Goal: Transaction & Acquisition: Download file/media

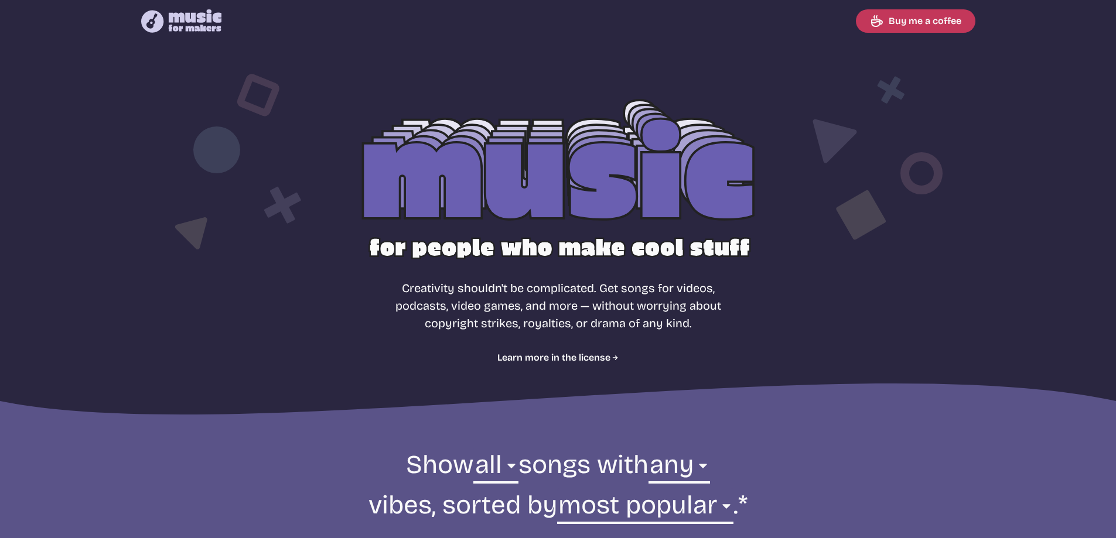
select select "most popular"
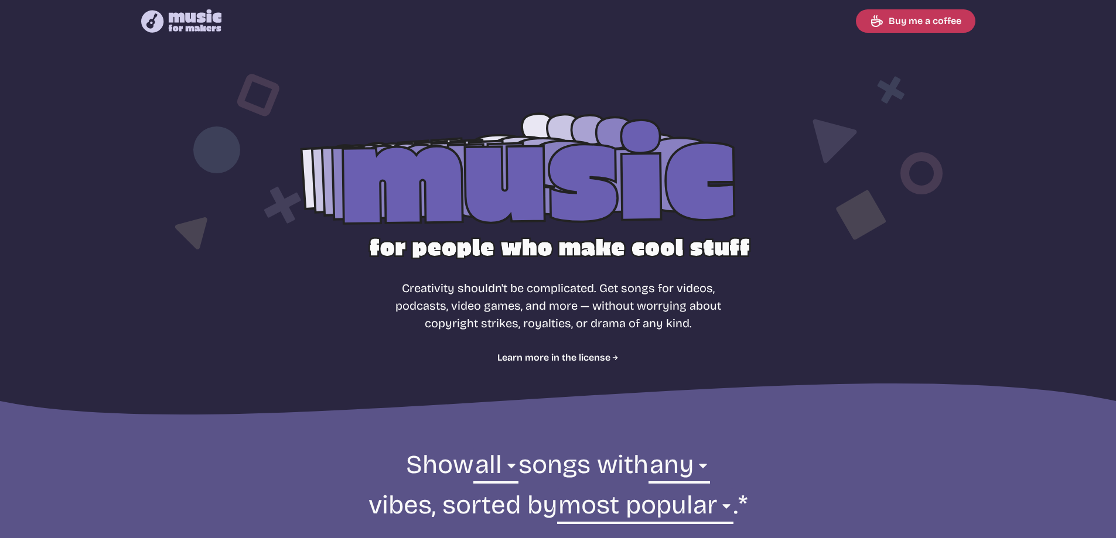
click at [0, 247] on section "Free, royalty-free music for videos, podcasts, video games, and more Creativity…" at bounding box center [558, 231] width 1116 height 379
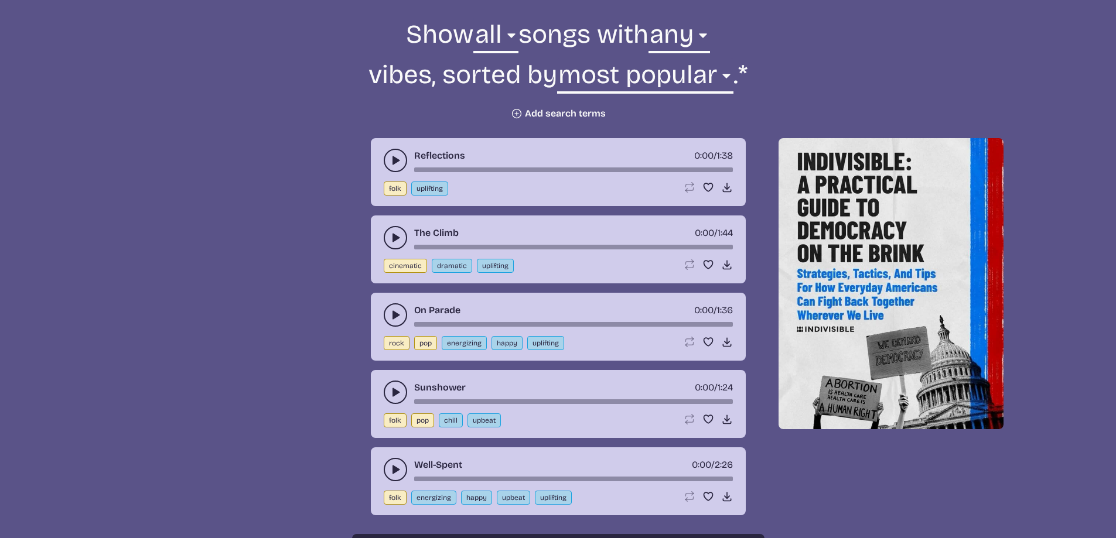
scroll to position [410, 0]
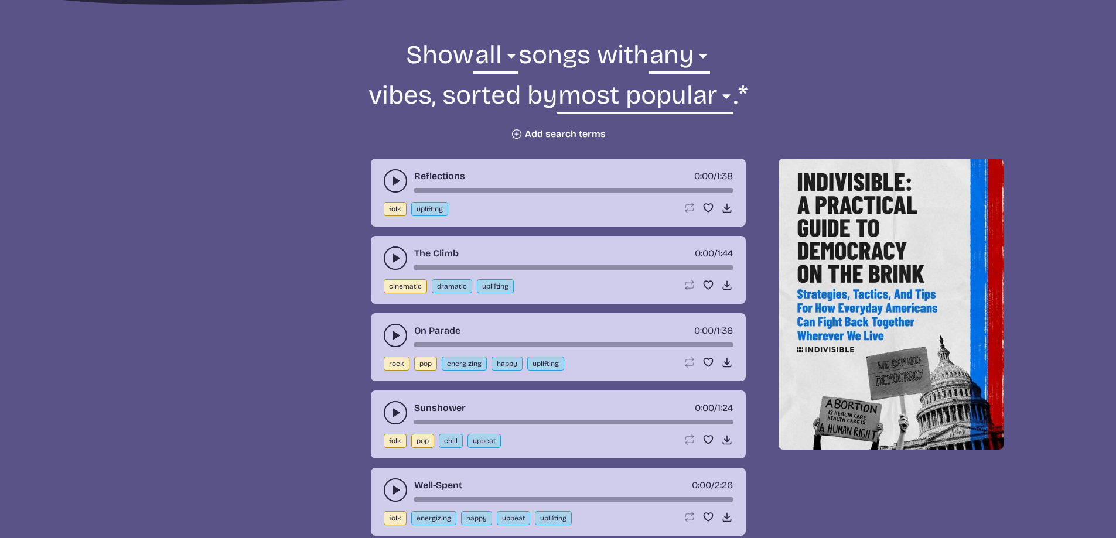
click at [559, 132] on button "Plus icon Add search terms" at bounding box center [558, 134] width 95 height 12
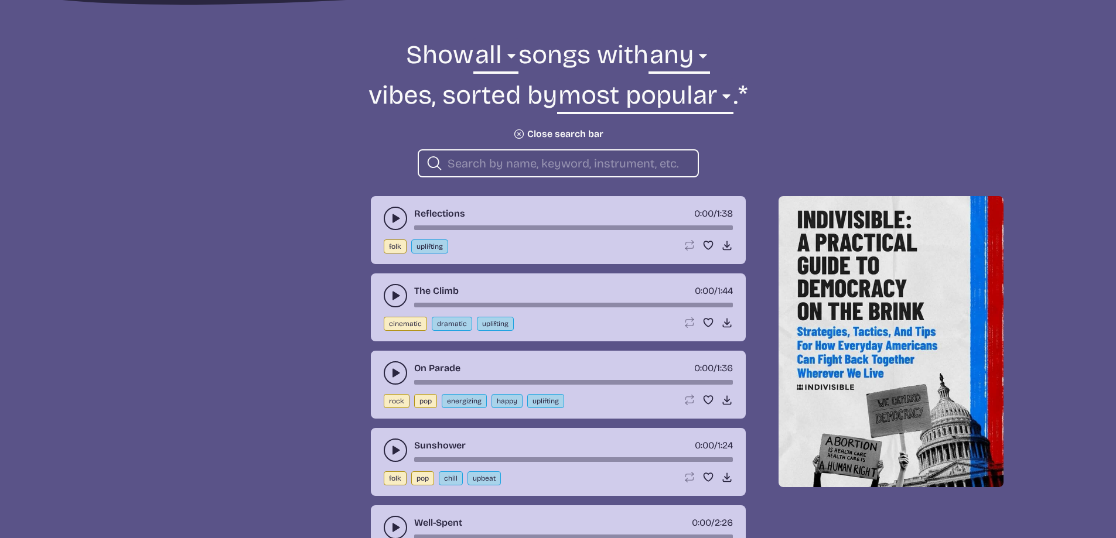
click at [498, 166] on input "search" at bounding box center [567, 163] width 241 height 15
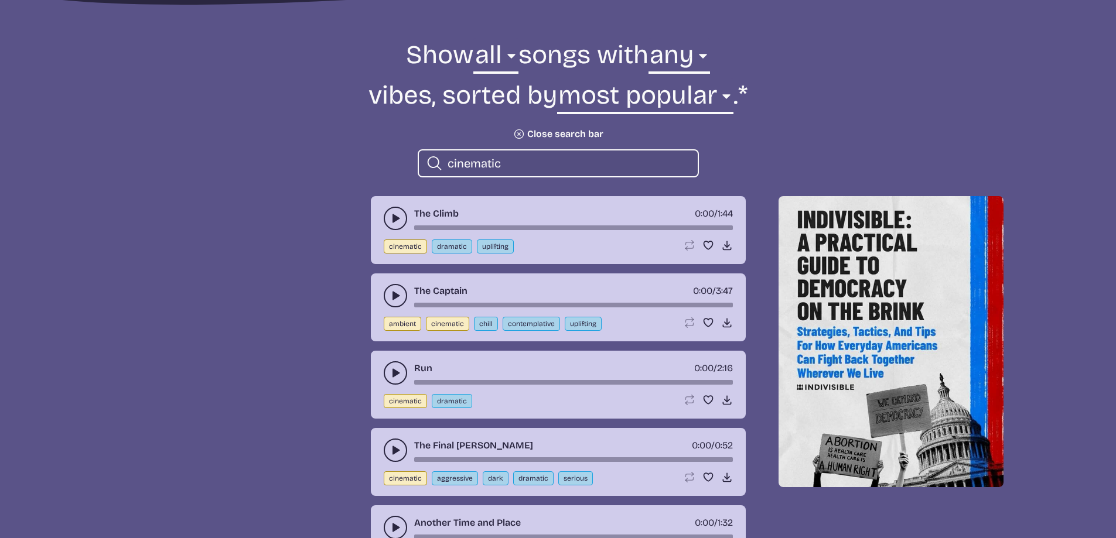
type input "cinematic"
click at [390, 447] on icon "play-pause toggle" at bounding box center [396, 451] width 12 height 12
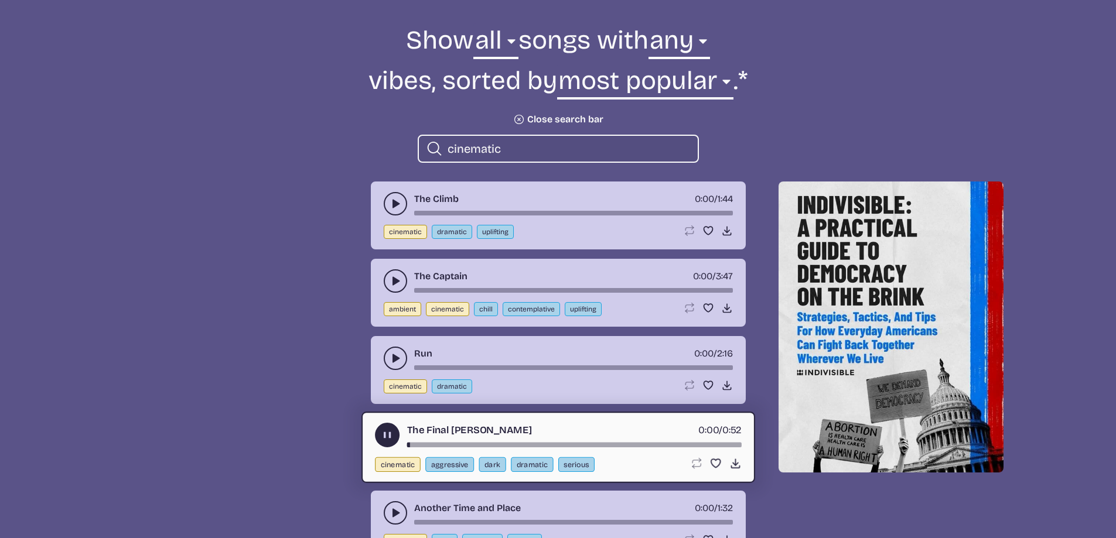
scroll to position [527, 0]
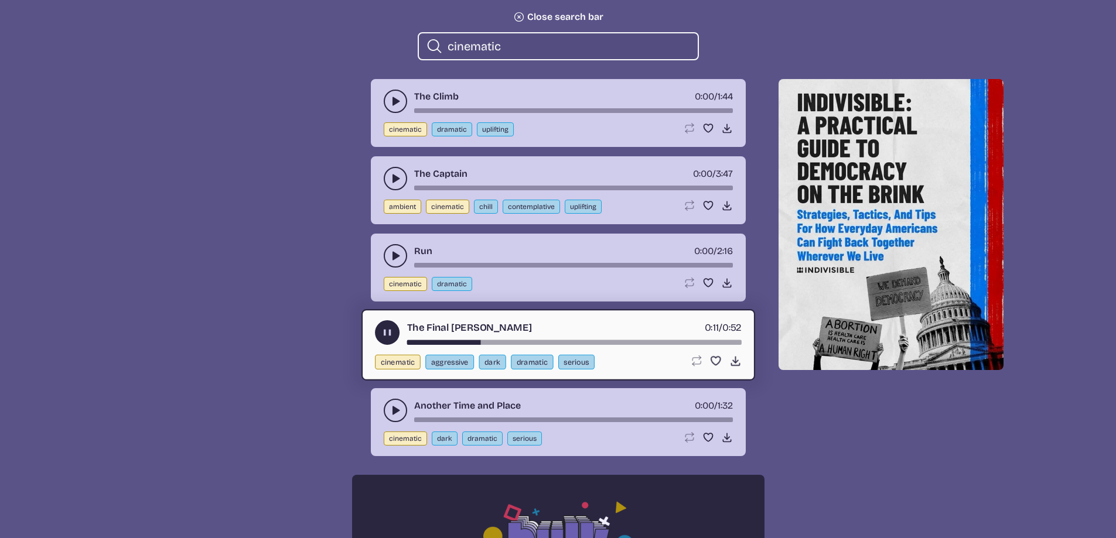
click at [398, 408] on icon "play-pause toggle" at bounding box center [396, 411] width 12 height 12
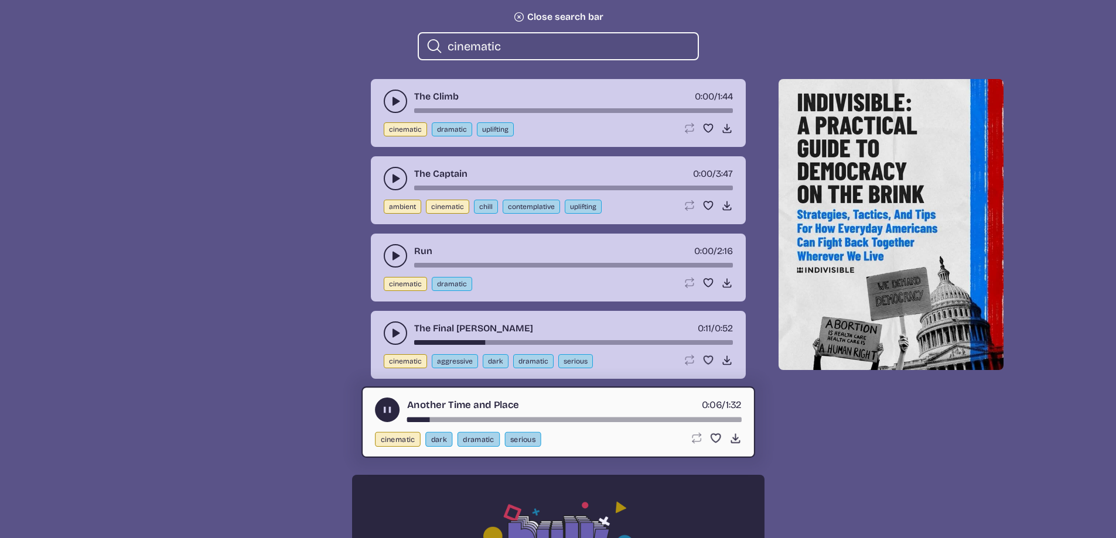
click at [395, 253] on use "play-pause toggle" at bounding box center [396, 256] width 12 height 12
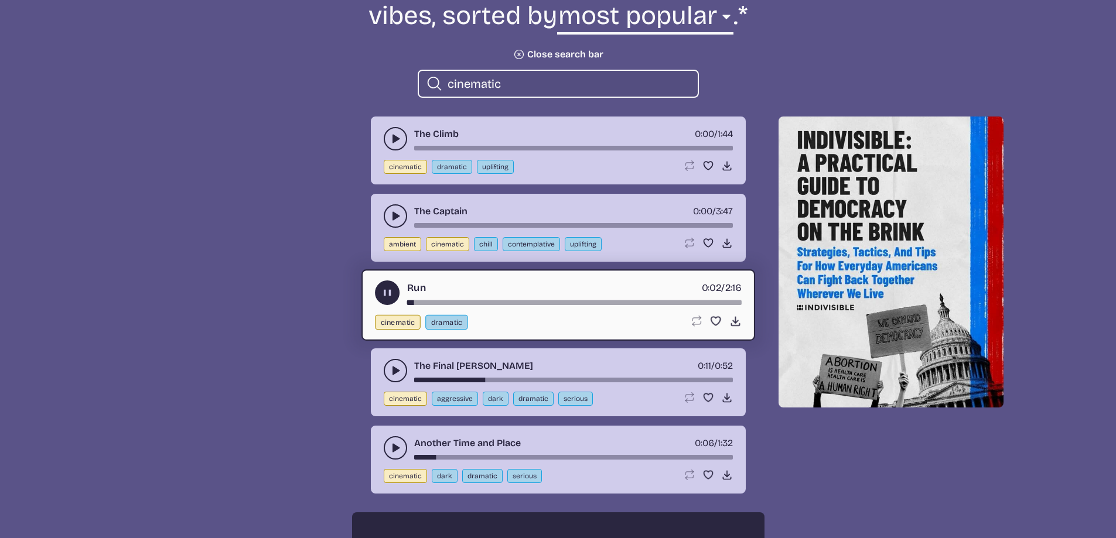
scroll to position [469, 0]
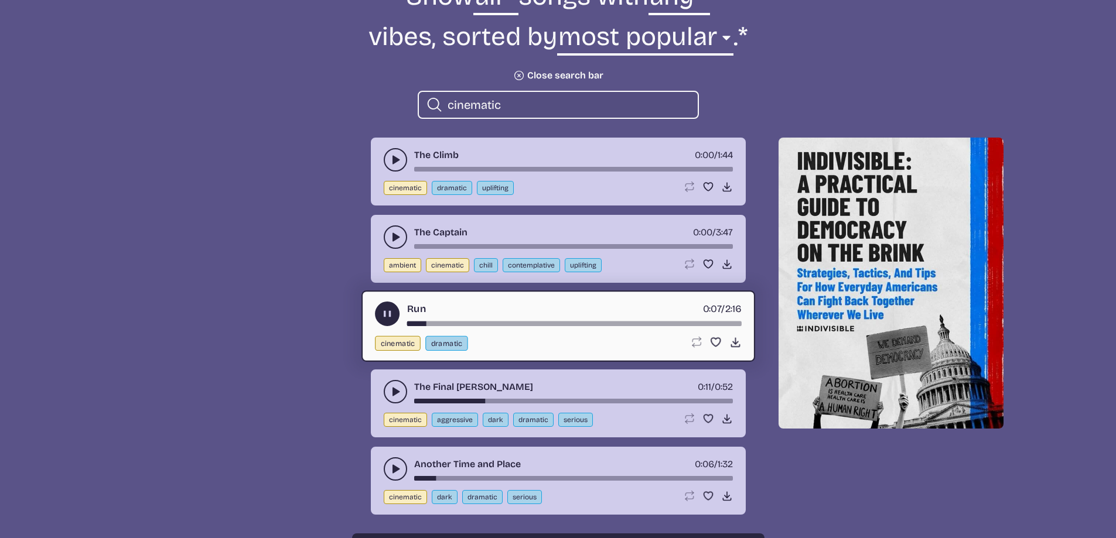
click at [397, 160] on use "play-pause toggle" at bounding box center [396, 160] width 12 height 12
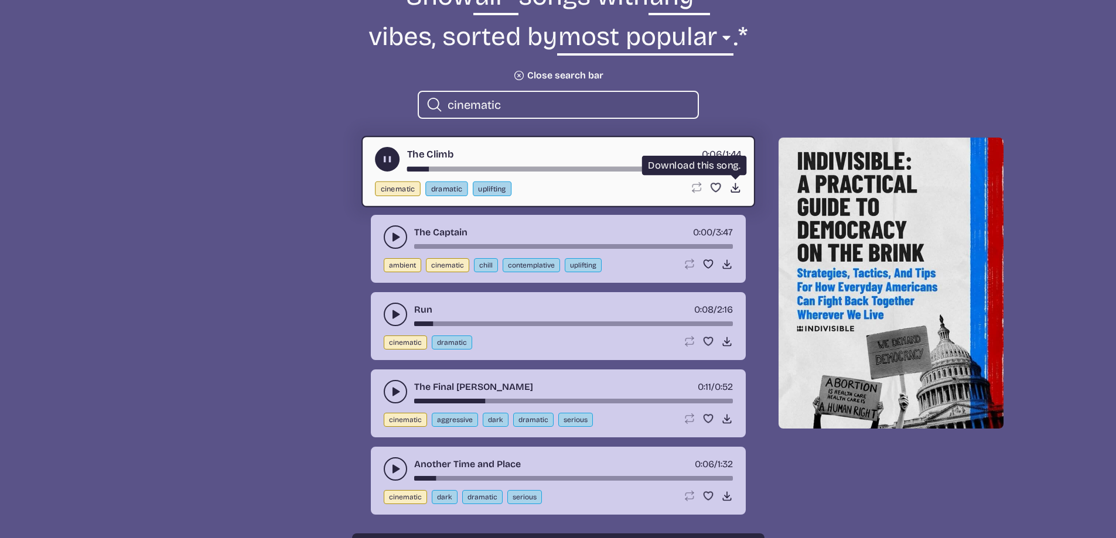
click at [733, 187] on use at bounding box center [735, 188] width 12 height 12
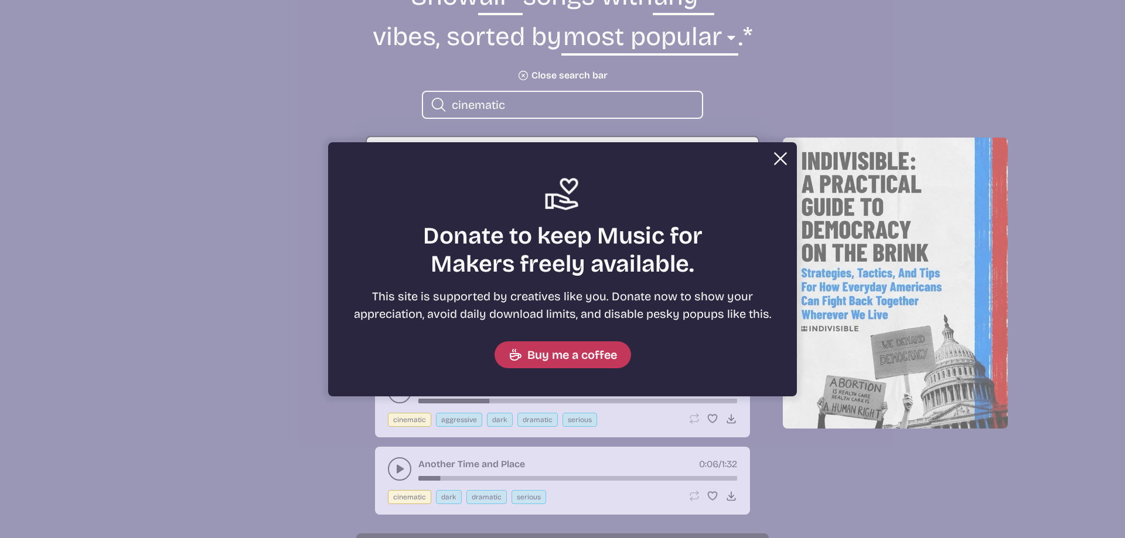
click at [792, 151] on div "Close Support icon Donate to keep Music for Makers freely available. This site …" at bounding box center [562, 269] width 469 height 254
click at [775, 159] on button "Close" at bounding box center [779, 158] width 23 height 23
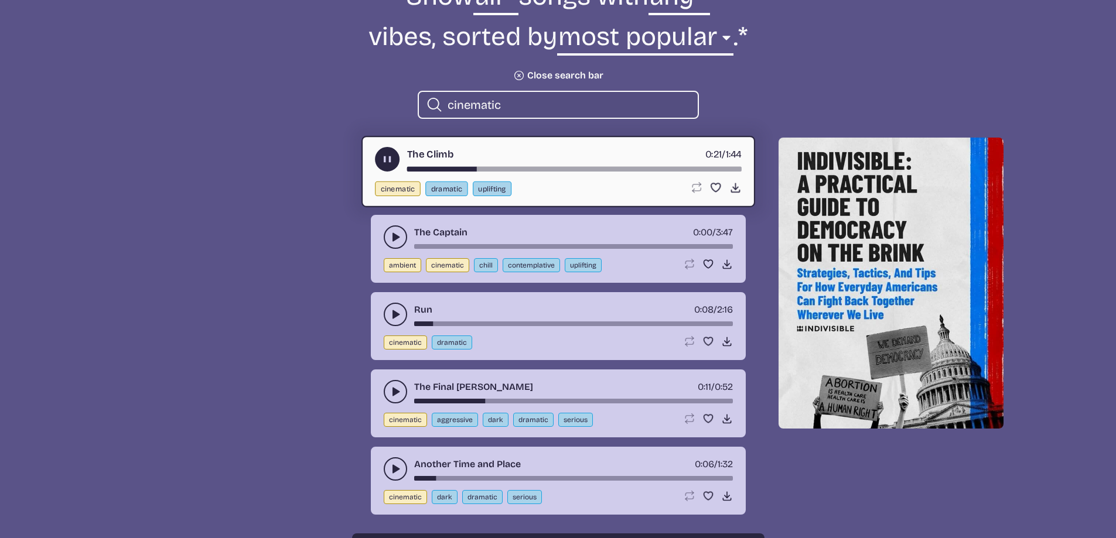
click at [395, 237] on use "play-pause toggle" at bounding box center [396, 237] width 12 height 12
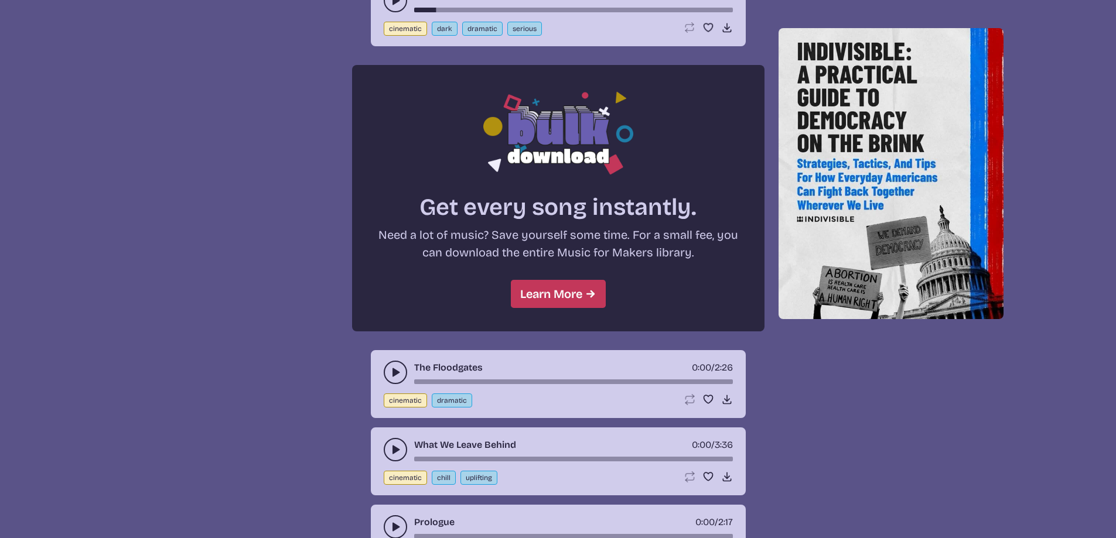
scroll to position [1171, 0]
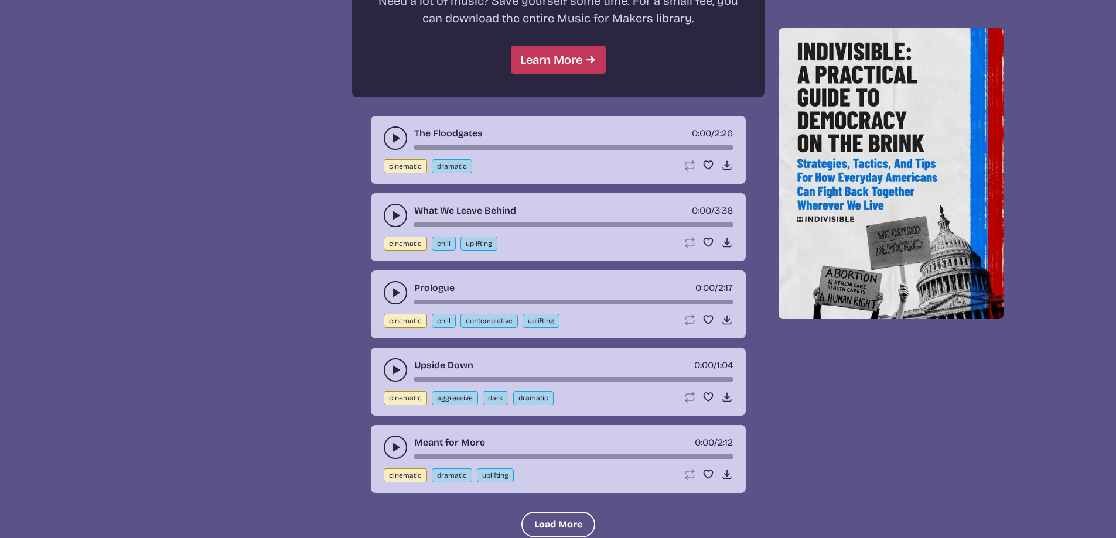
click at [395, 138] on use "play-pause toggle" at bounding box center [396, 138] width 12 height 12
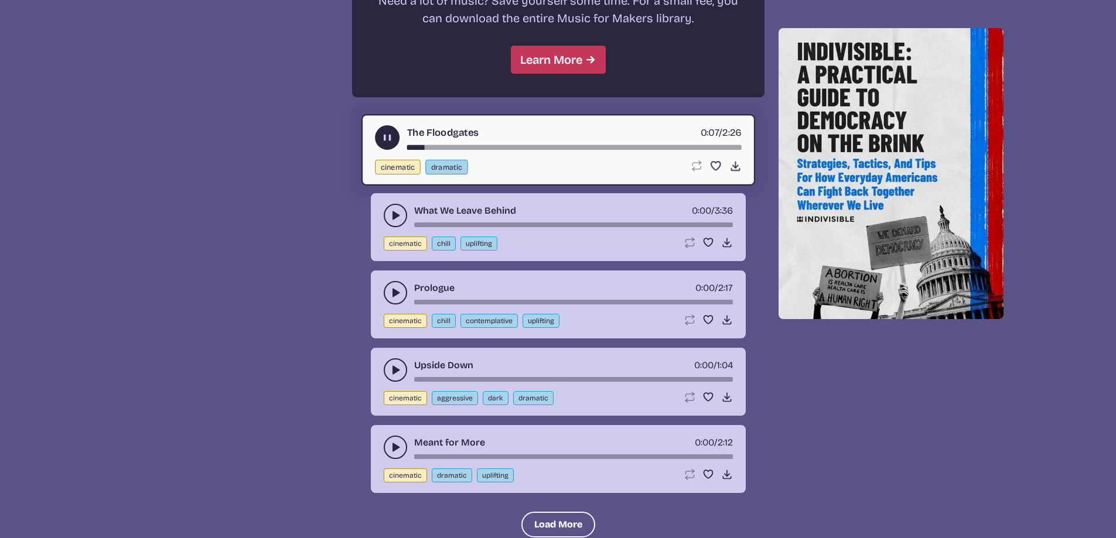
click at [392, 223] on button "play-pause toggle" at bounding box center [395, 215] width 23 height 23
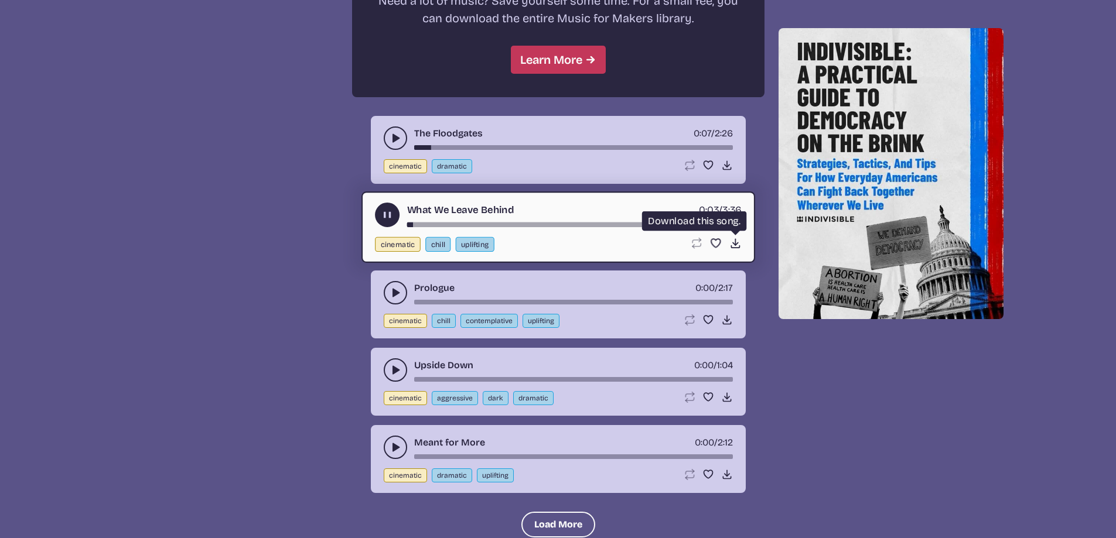
click at [735, 242] on use at bounding box center [735, 243] width 12 height 12
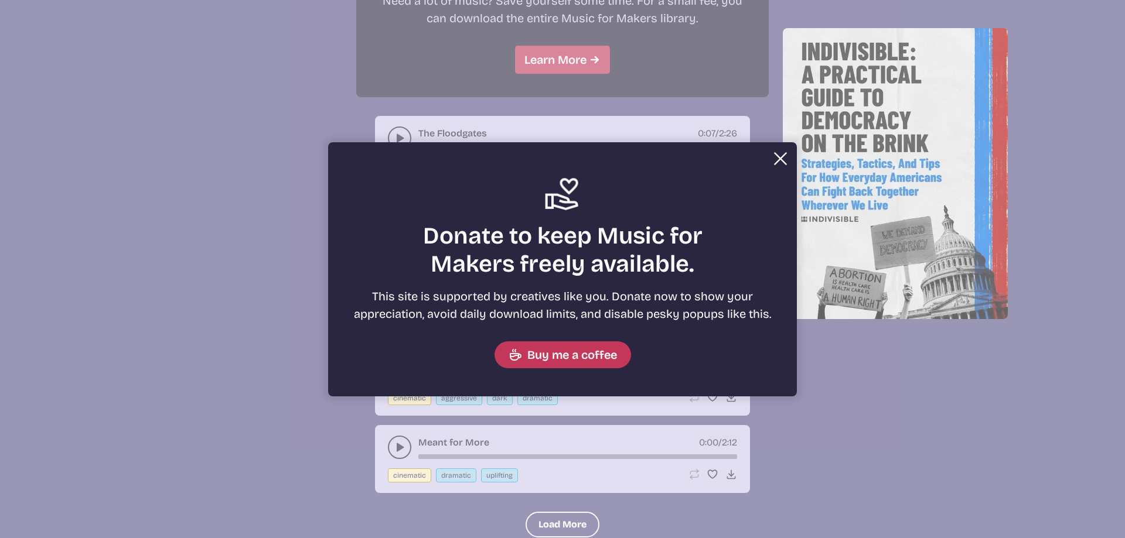
click at [778, 162] on button "Close" at bounding box center [779, 158] width 23 height 23
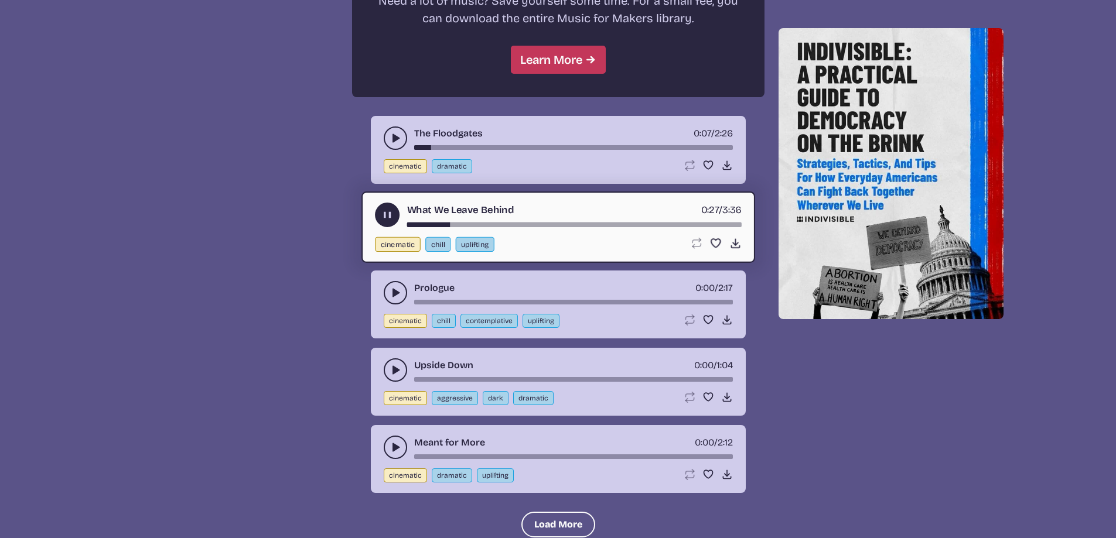
click at [392, 290] on use "play-pause toggle" at bounding box center [396, 293] width 12 height 12
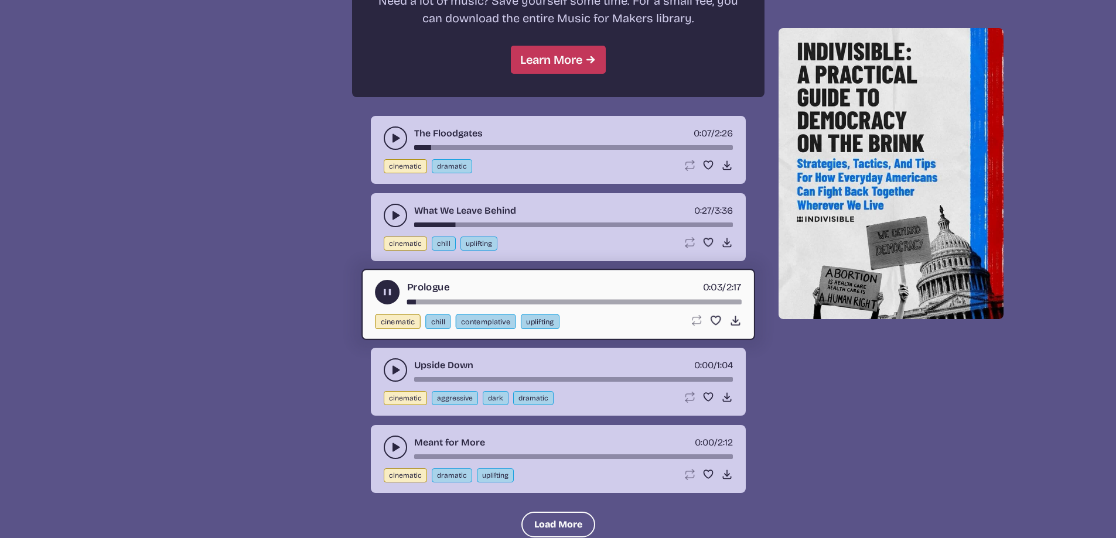
click at [419, 300] on div "song-time-bar" at bounding box center [573, 302] width 334 height 5
click at [447, 303] on div "song-time-bar" at bounding box center [573, 302] width 334 height 5
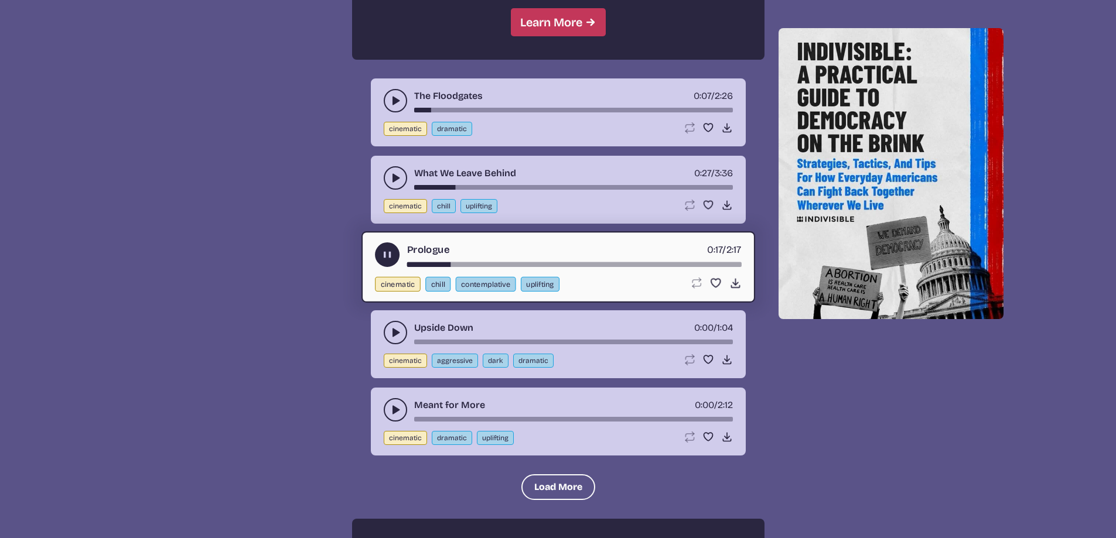
scroll to position [1230, 0]
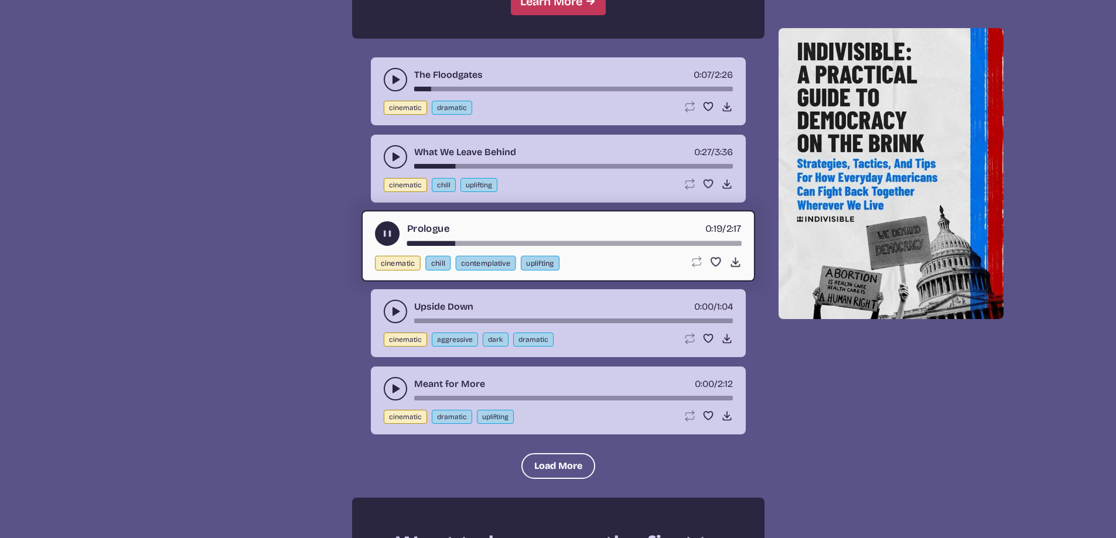
click at [391, 389] on icon "play-pause toggle" at bounding box center [396, 389] width 12 height 12
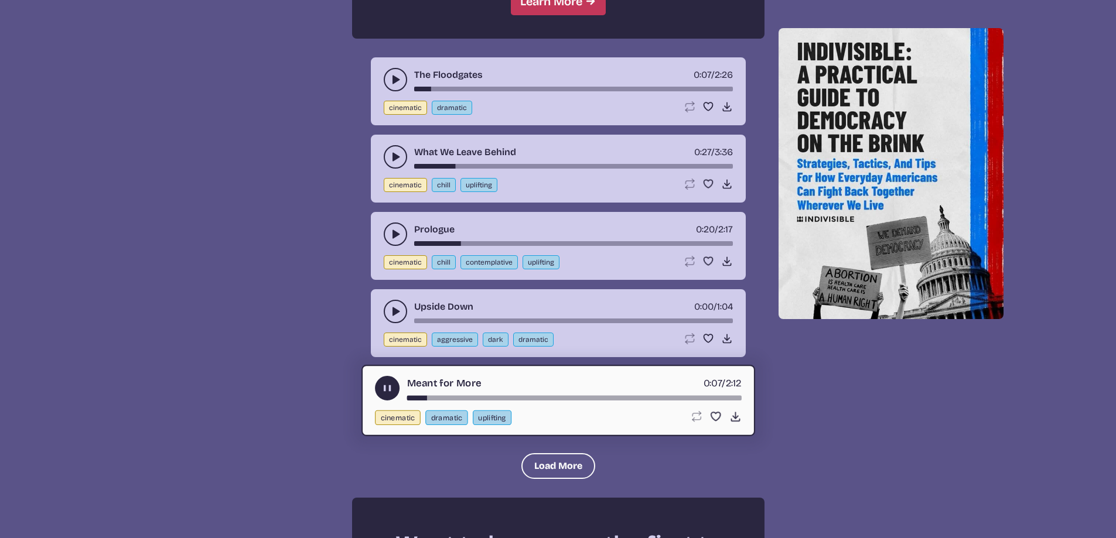
click at [444, 398] on div "song-time-bar" at bounding box center [573, 398] width 334 height 5
click at [511, 399] on div "song-time-bar" at bounding box center [573, 398] width 334 height 5
click at [399, 310] on icon "play-pause toggle" at bounding box center [396, 312] width 12 height 12
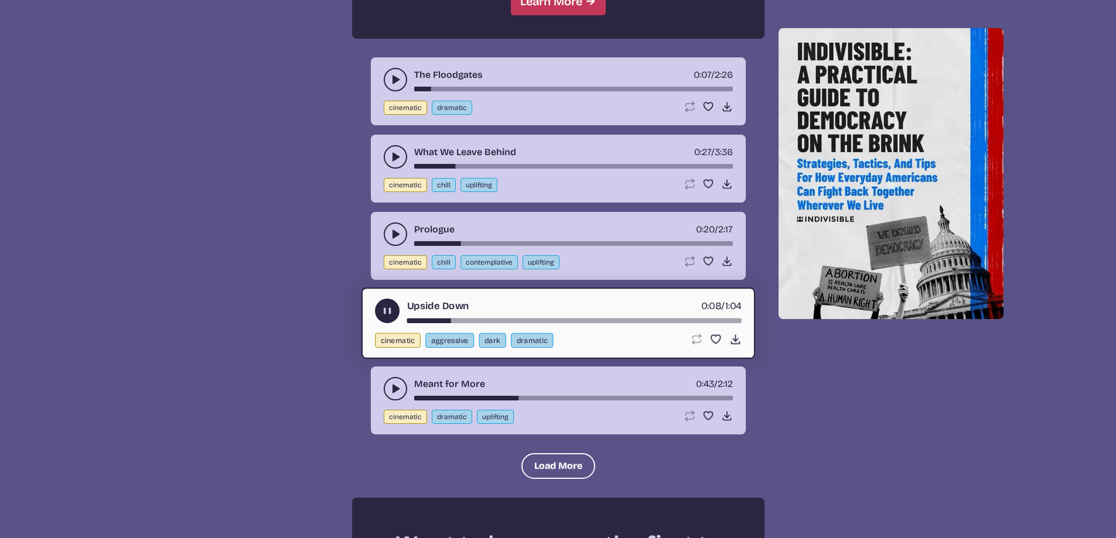
click at [469, 319] on div "song-time-bar" at bounding box center [573, 321] width 334 height 5
click at [527, 320] on div "song-time-bar" at bounding box center [573, 321] width 334 height 5
click at [388, 306] on icon "play-pause toggle" at bounding box center [387, 311] width 12 height 12
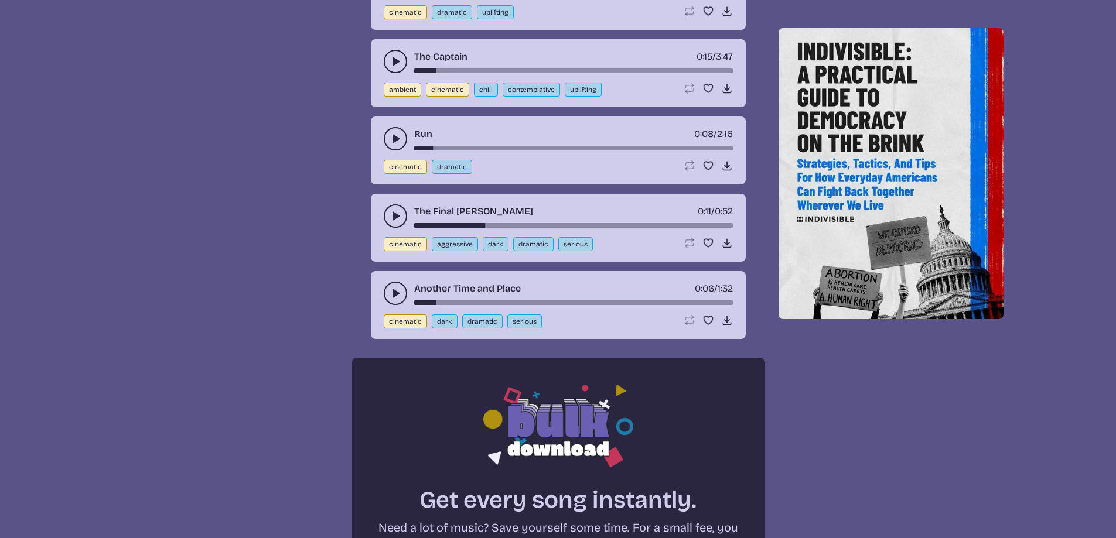
scroll to position [586, 0]
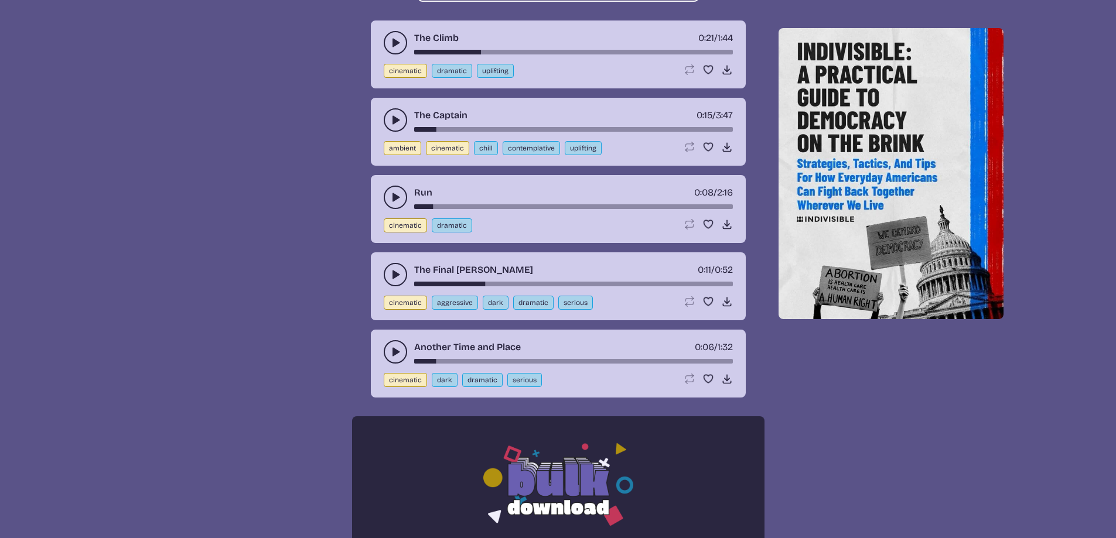
click at [391, 200] on icon "play-pause toggle" at bounding box center [396, 198] width 12 height 12
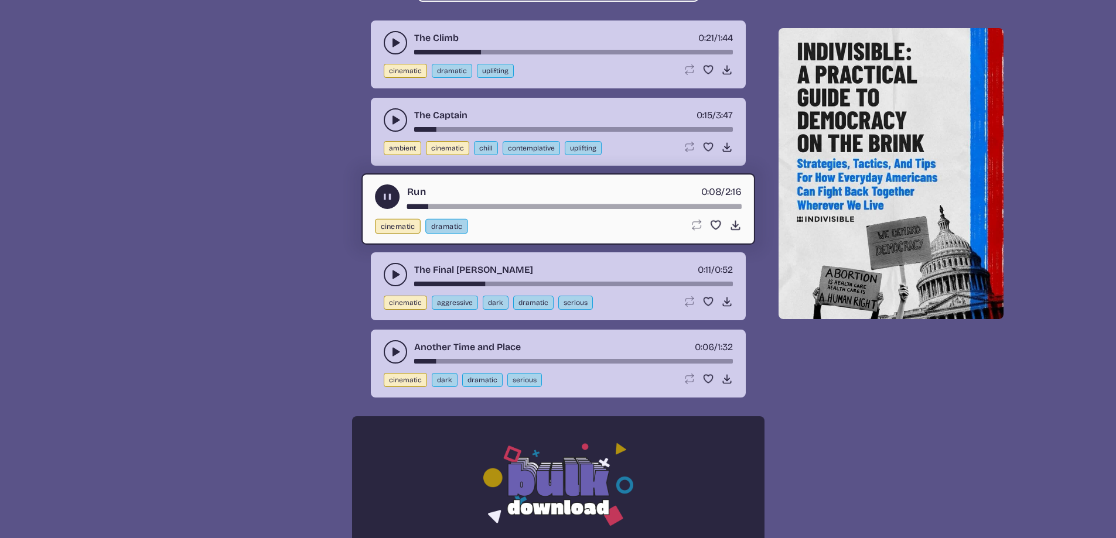
drag, startPoint x: 418, startPoint y: 205, endPoint x: 401, endPoint y: 207, distance: 17.1
click at [401, 207] on div "Run 0:08 / 2:16" at bounding box center [558, 197] width 367 height 25
drag, startPoint x: 411, startPoint y: 207, endPoint x: 398, endPoint y: 207, distance: 12.9
click at [399, 207] on div "Run 0:09 / 2:16" at bounding box center [558, 197] width 367 height 25
click at [406, 209] on div "Run 0:10 / 2:16 cinematic dramatic Loop song Loop this song. Favorite song Save…" at bounding box center [558, 208] width 394 height 71
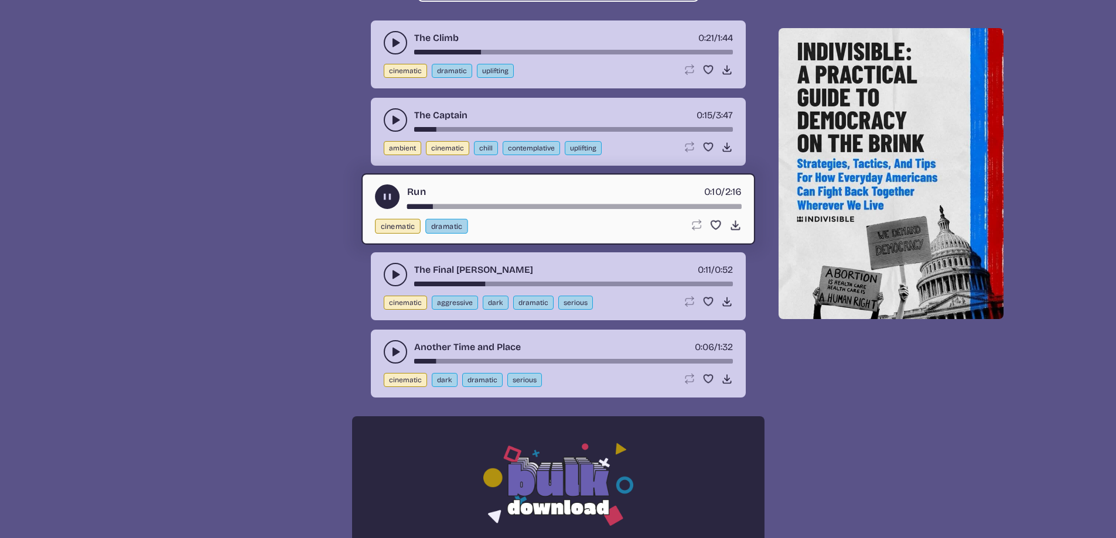
click at [409, 207] on div "song-time-bar" at bounding box center [573, 206] width 334 height 5
click at [389, 198] on use "play-pause toggle" at bounding box center [387, 197] width 12 height 12
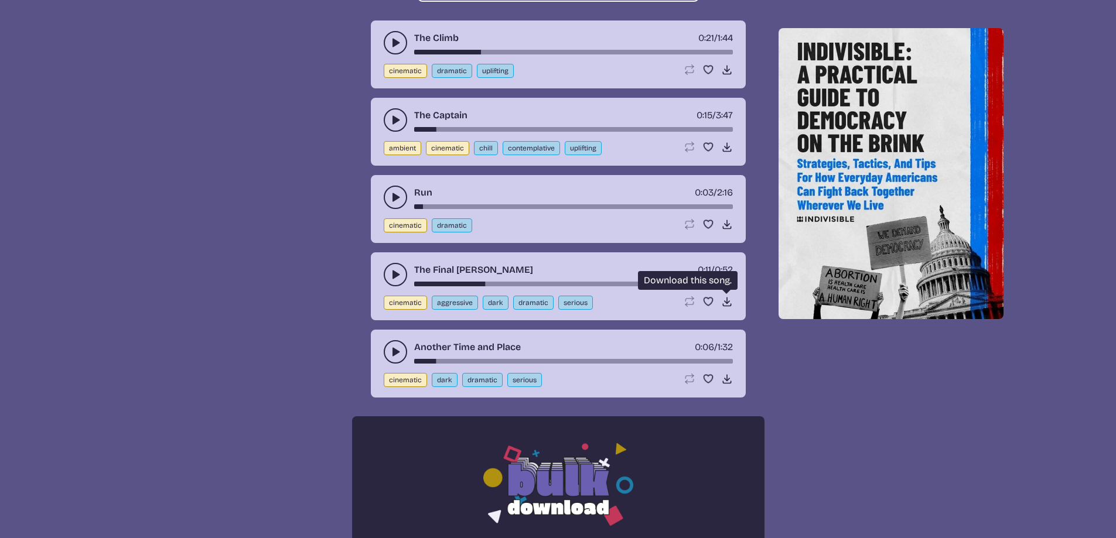
click at [726, 300] on use at bounding box center [727, 302] width 12 height 12
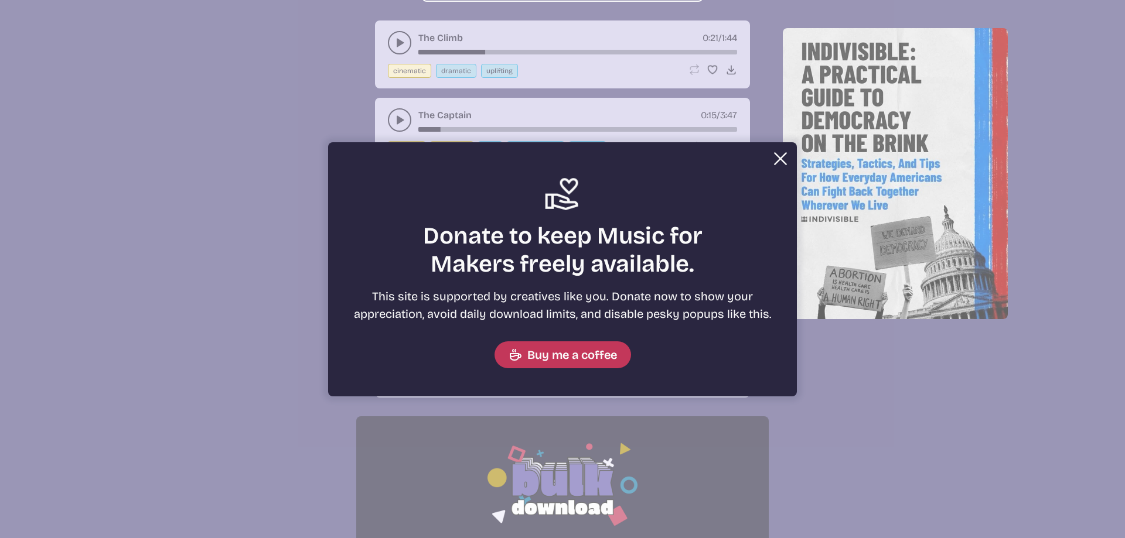
click at [779, 160] on button "Close" at bounding box center [779, 158] width 23 height 23
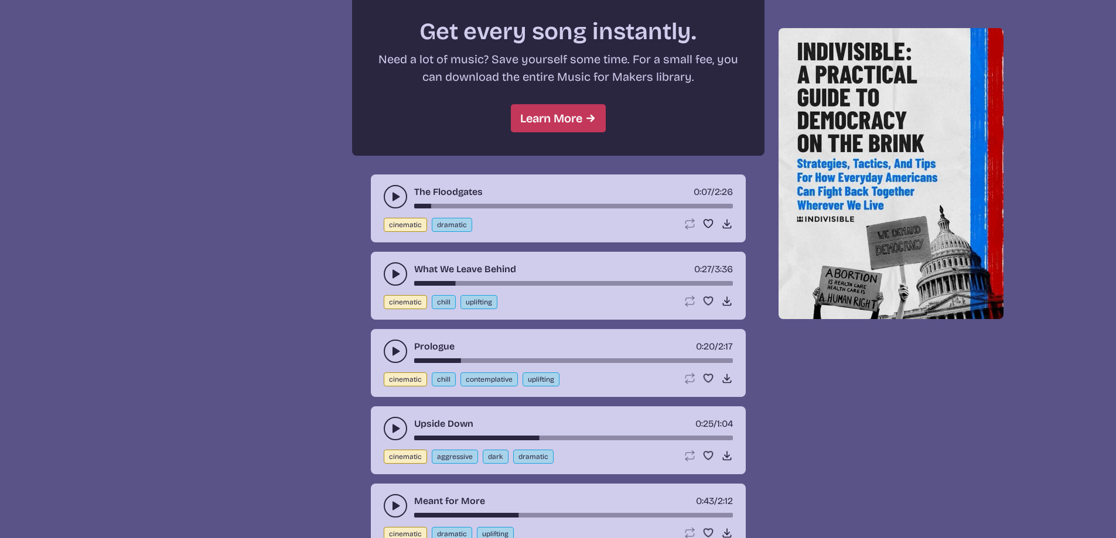
scroll to position [1289, 0]
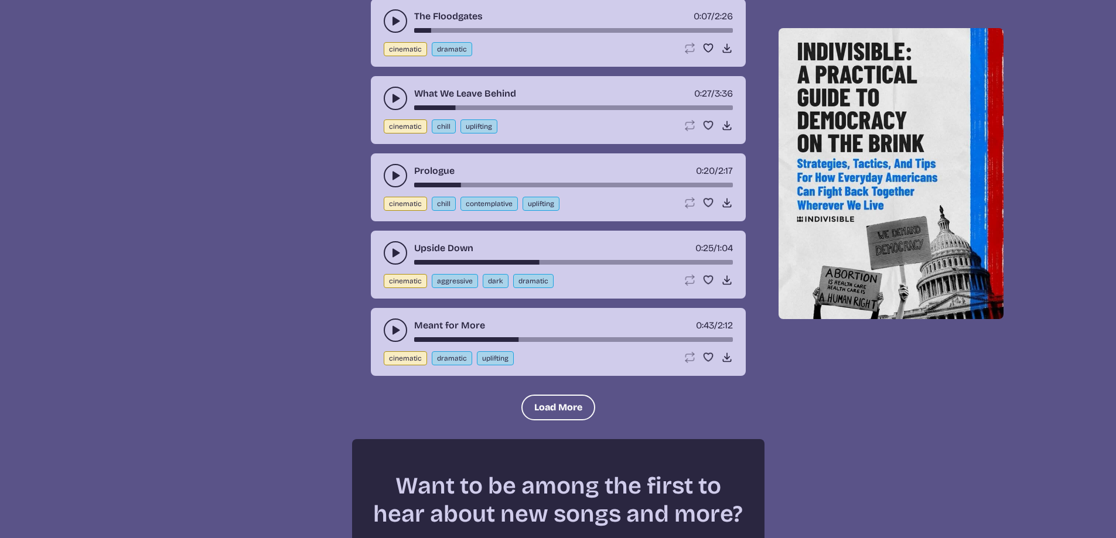
click at [394, 250] on use "play-pause toggle" at bounding box center [396, 253] width 12 height 12
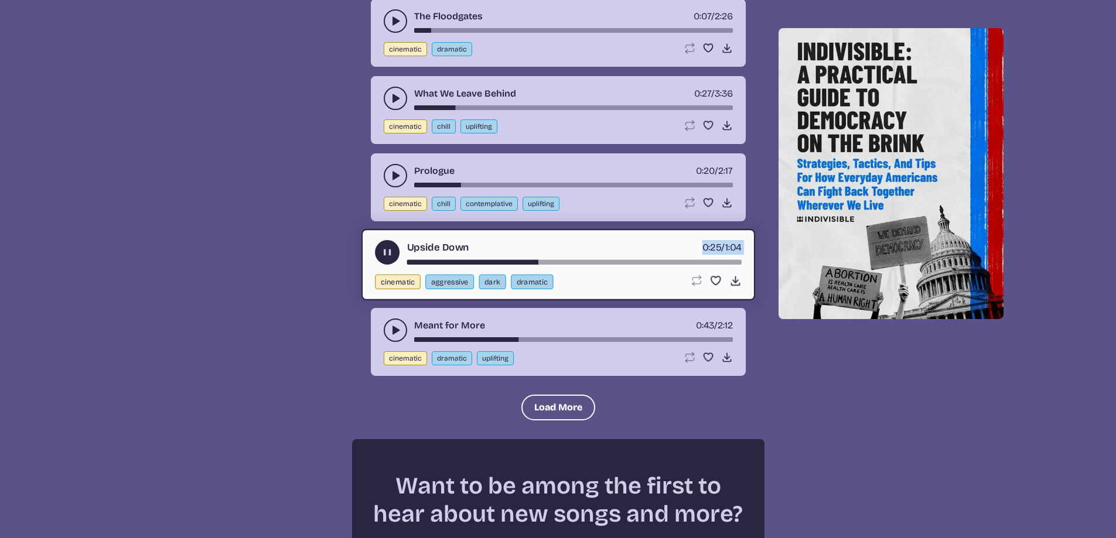
drag, startPoint x: 409, startPoint y: 274, endPoint x: 363, endPoint y: 281, distance: 46.8
click at [363, 281] on div "Upside Down 0:25 / 1:04 cinematic aggressive dark dramatic Loop song Loop this …" at bounding box center [558, 264] width 394 height 71
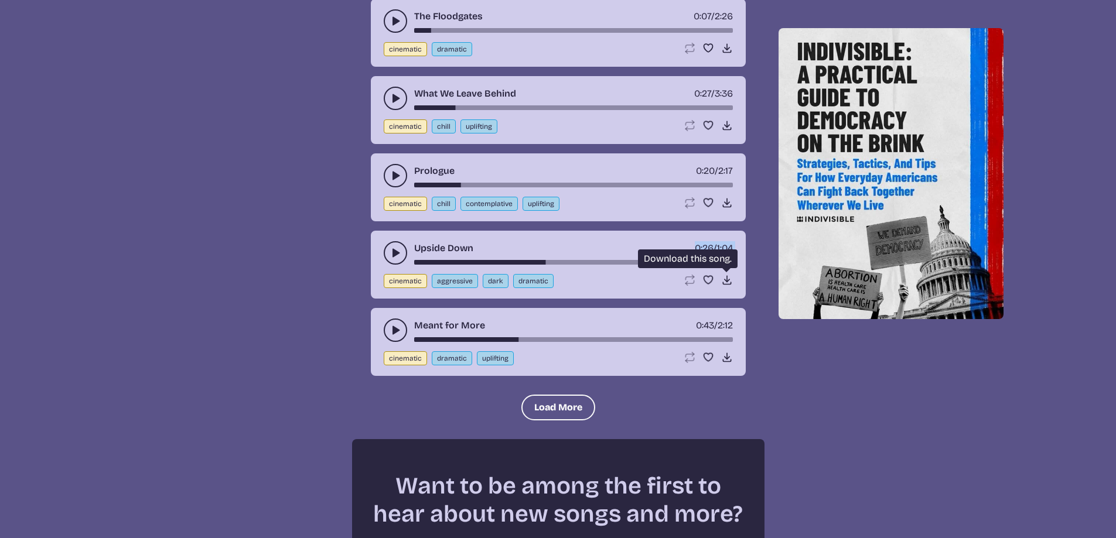
click at [726, 279] on use at bounding box center [727, 280] width 12 height 12
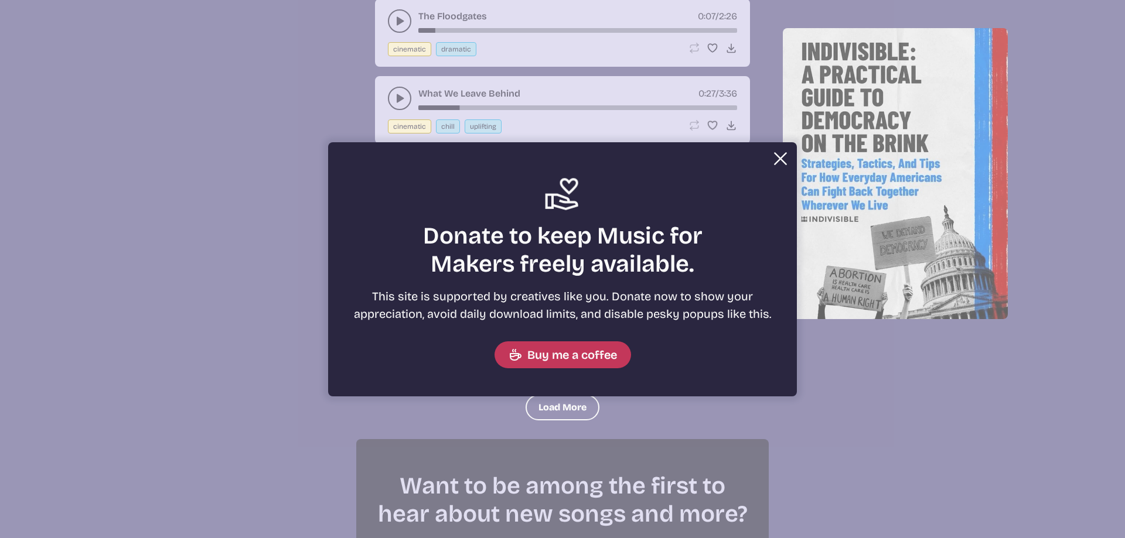
click at [775, 158] on button "Close" at bounding box center [779, 158] width 23 height 23
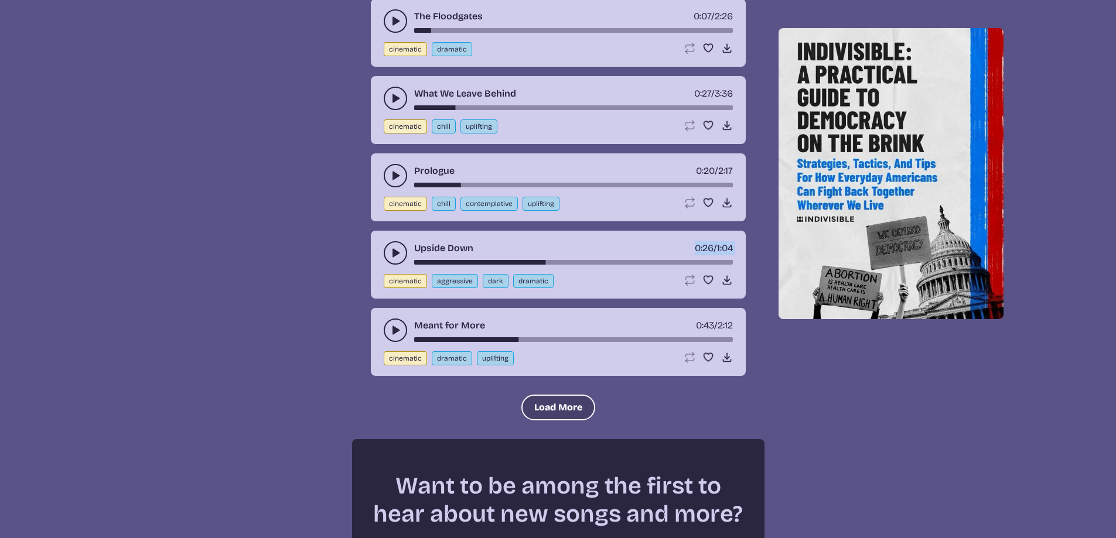
click at [563, 404] on button "Load More" at bounding box center [558, 408] width 74 height 26
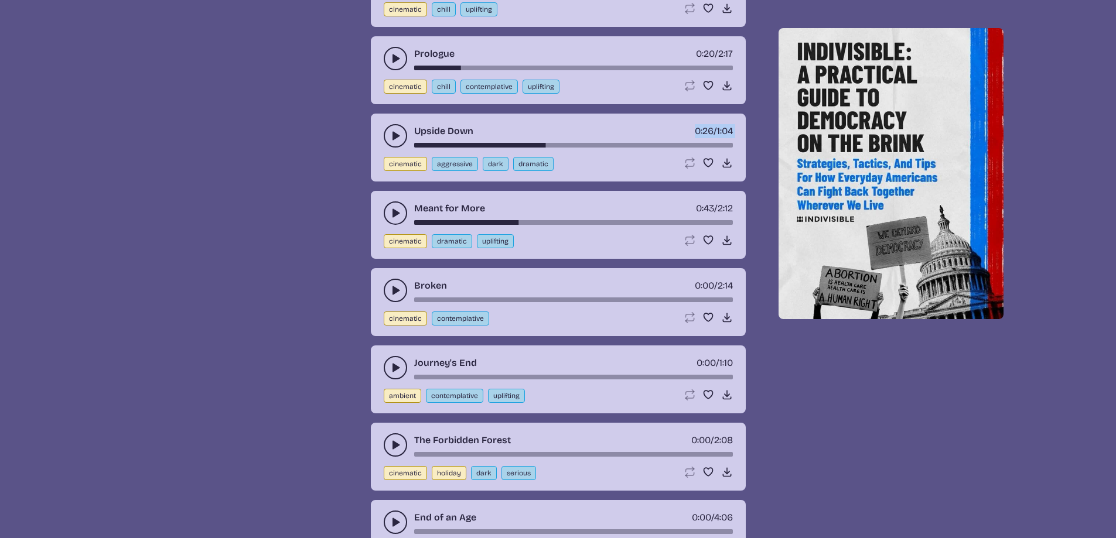
scroll to position [1523, 0]
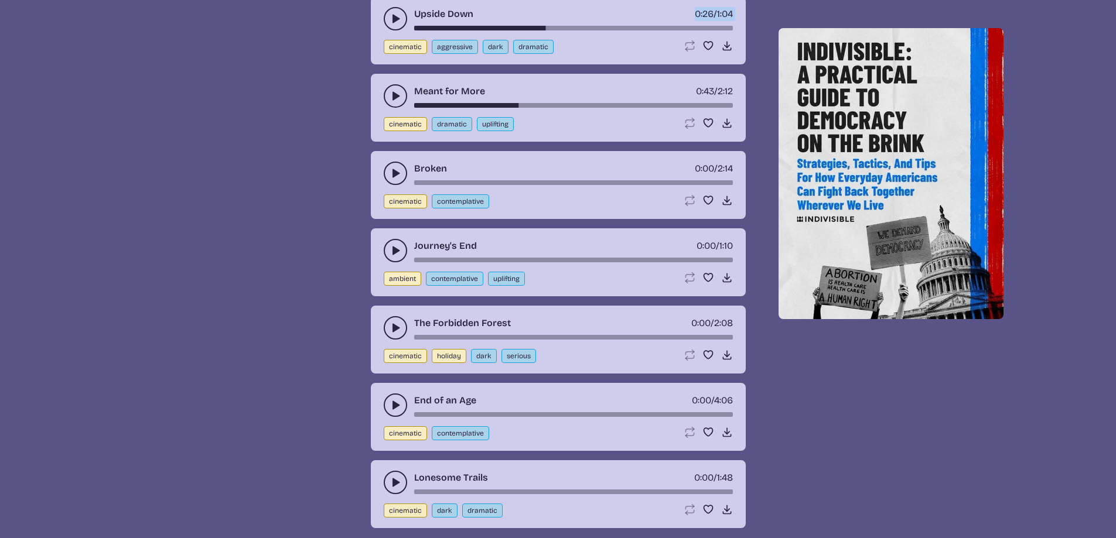
click at [397, 97] on use "play-pause toggle" at bounding box center [396, 96] width 12 height 12
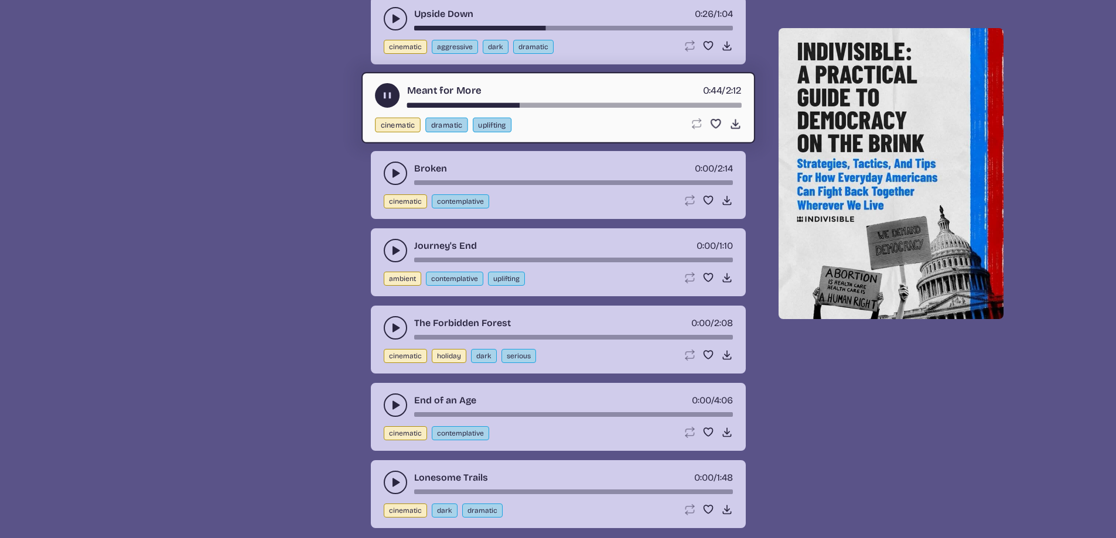
drag, startPoint x: 435, startPoint y: 107, endPoint x: 398, endPoint y: 105, distance: 36.4
click at [397, 105] on div "Meant for More 0:44 / 2:12" at bounding box center [558, 95] width 367 height 25
click at [405, 105] on div "Meant for More 0:44 / 2:12" at bounding box center [558, 95] width 367 height 25
click at [409, 105] on div "song-time-bar" at bounding box center [573, 105] width 334 height 5
click at [394, 176] on use "play-pause toggle" at bounding box center [396, 174] width 12 height 12
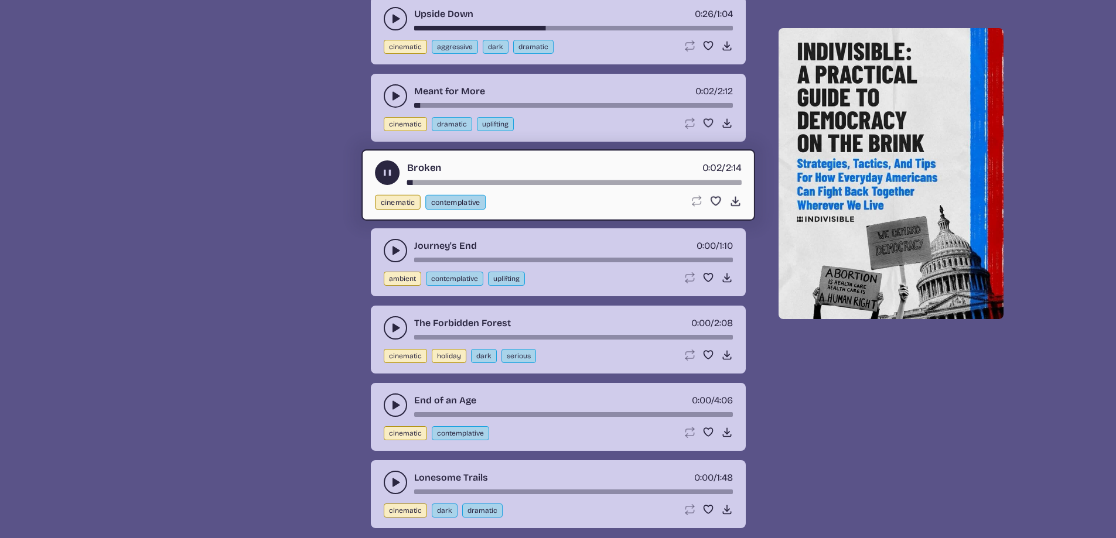
click at [404, 255] on button "play-pause toggle" at bounding box center [395, 250] width 23 height 23
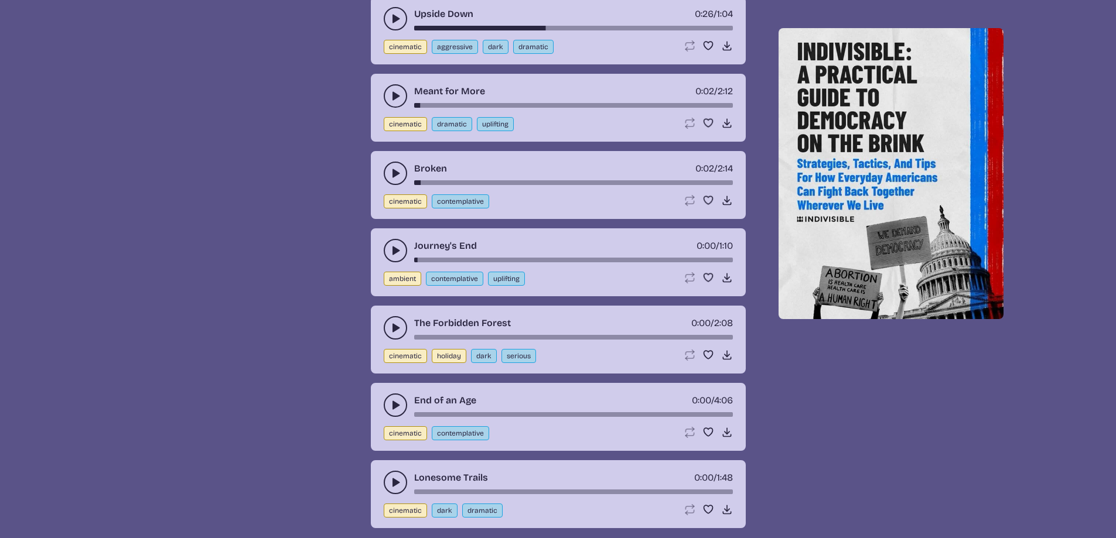
click at [390, 337] on button "play-pause toggle" at bounding box center [395, 327] width 23 height 23
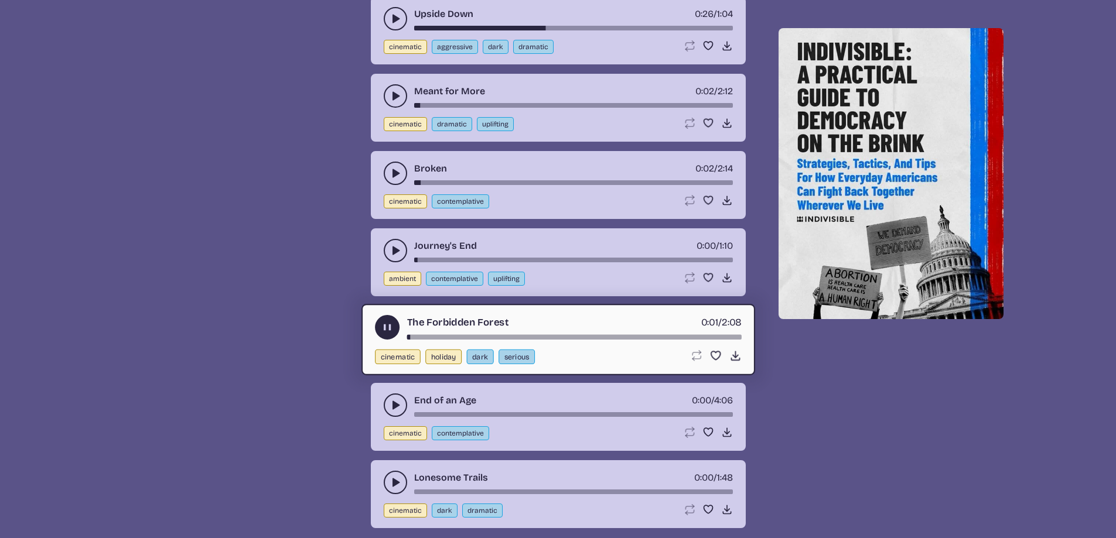
click at [388, 408] on button "play-pause toggle" at bounding box center [395, 405] width 23 height 23
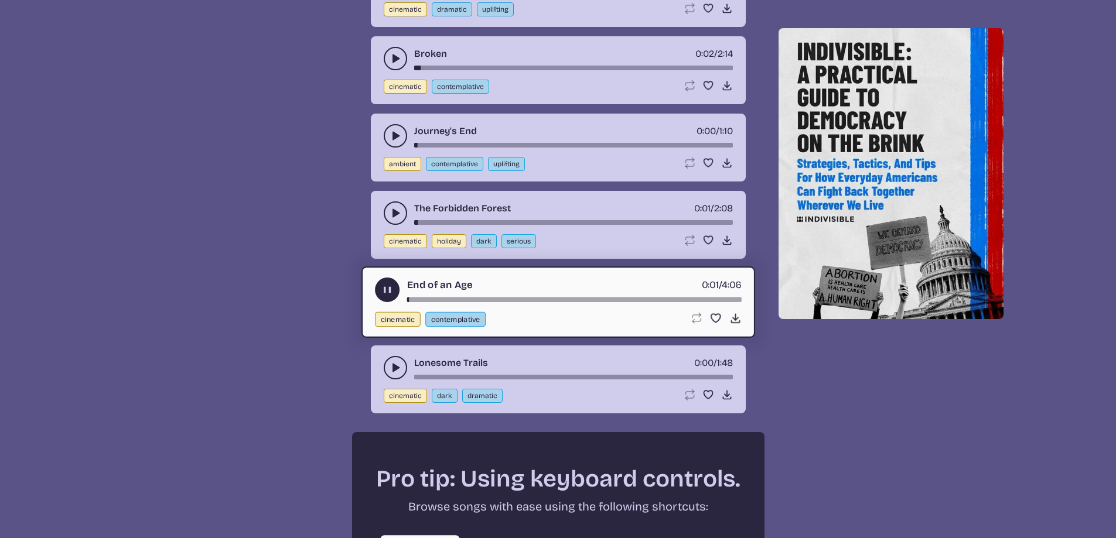
scroll to position [1640, 0]
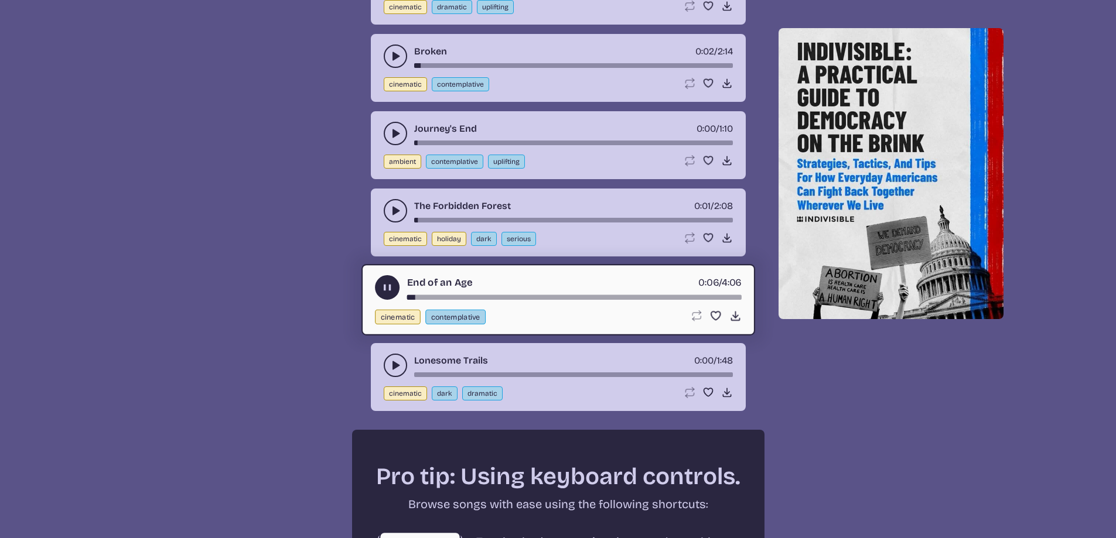
click at [422, 296] on div "song-time-bar" at bounding box center [573, 297] width 334 height 5
click at [438, 298] on div "song-time-bar" at bounding box center [573, 297] width 334 height 5
click at [462, 297] on div "song-time-bar" at bounding box center [573, 297] width 334 height 5
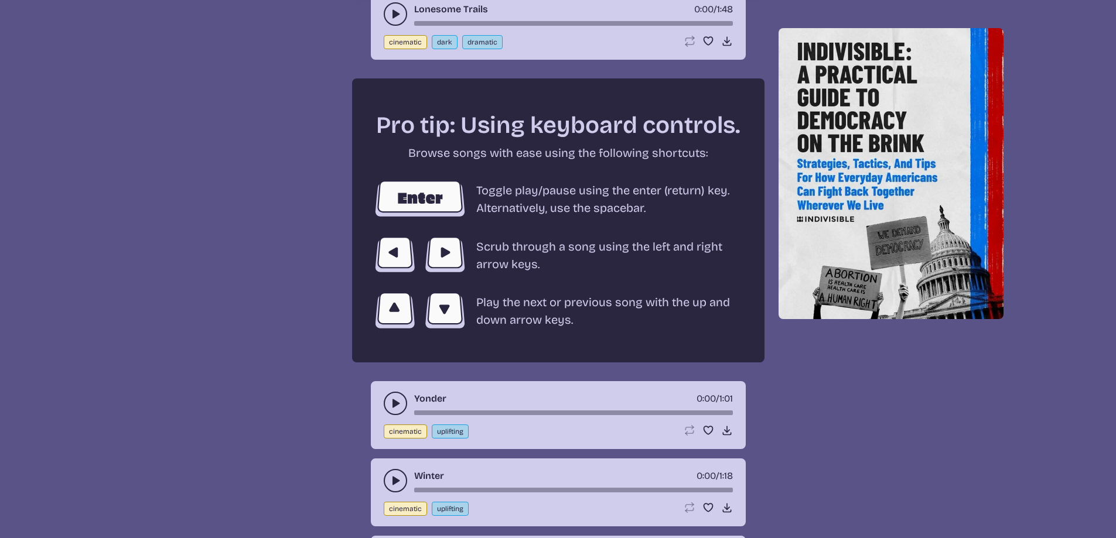
scroll to position [2109, 0]
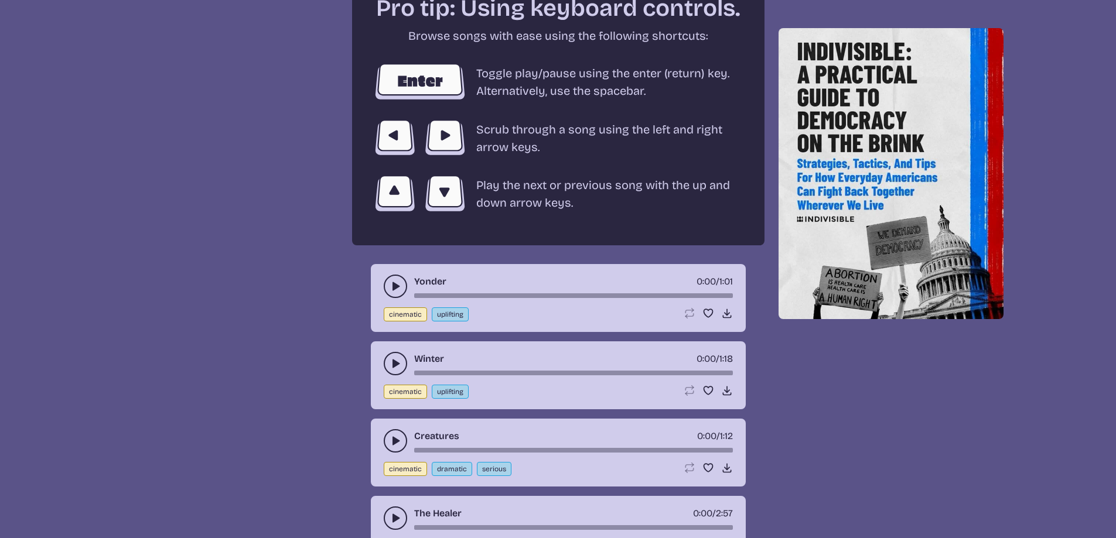
click at [397, 291] on icon "play-pause toggle" at bounding box center [396, 287] width 12 height 12
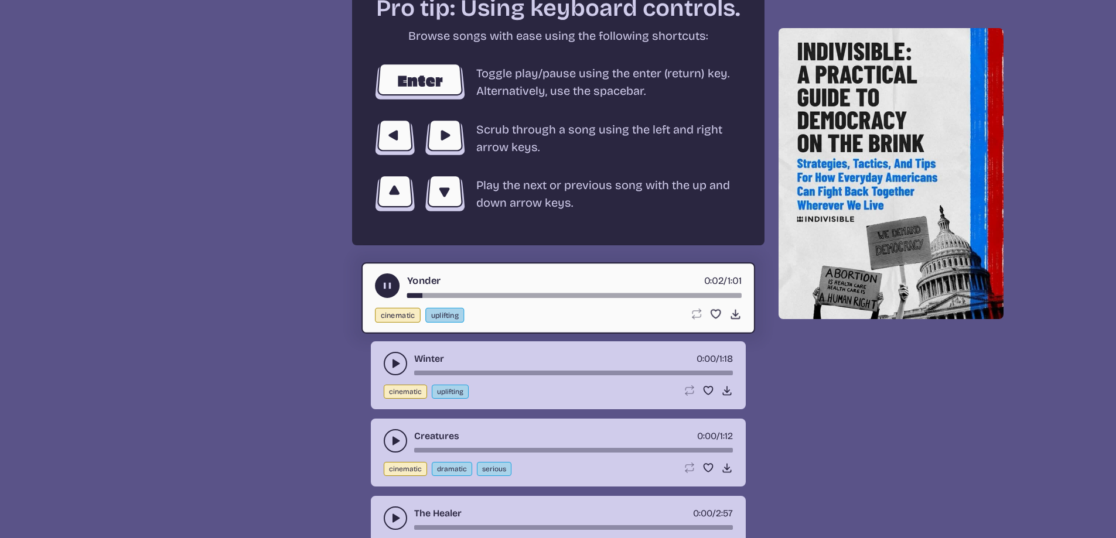
click at [443, 295] on div "song-time-bar" at bounding box center [573, 295] width 334 height 5
click at [481, 296] on div "song-time-bar" at bounding box center [573, 295] width 334 height 5
click at [397, 373] on button "play-pause toggle" at bounding box center [395, 363] width 23 height 23
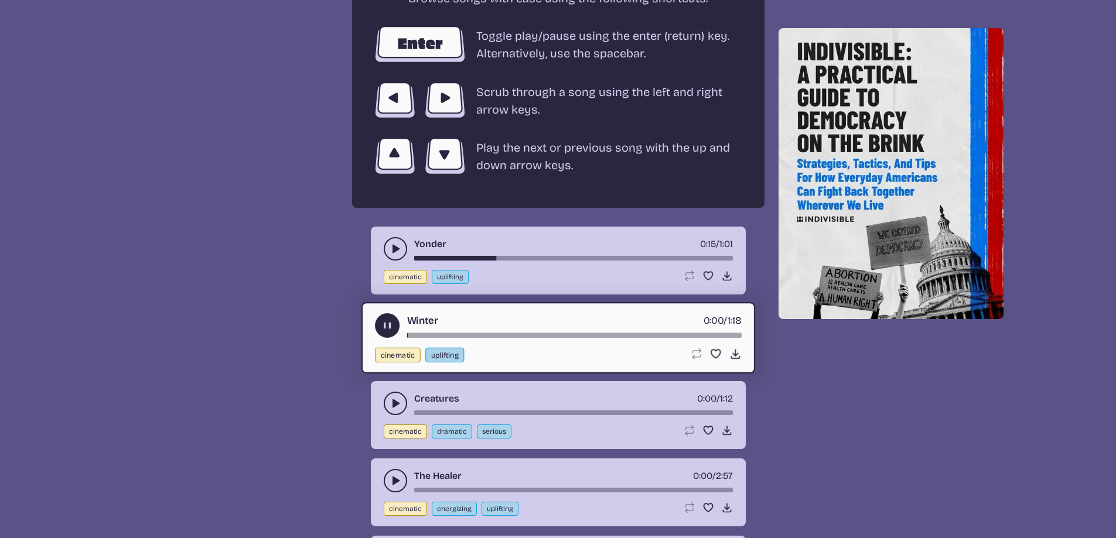
scroll to position [2167, 0]
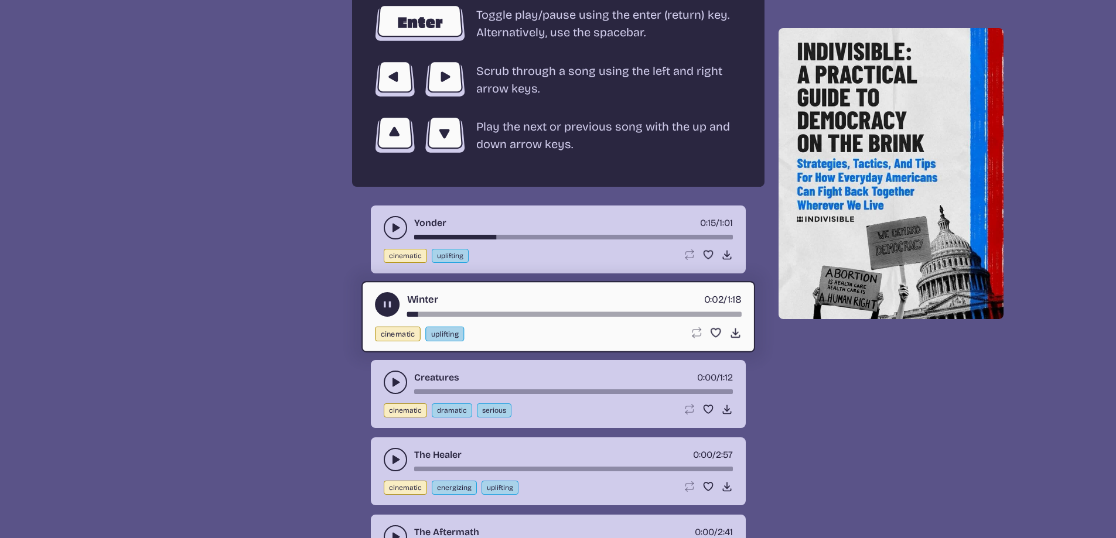
click at [438, 313] on div "song-time-bar" at bounding box center [573, 314] width 334 height 5
click at [479, 316] on div "song-time-bar" at bounding box center [573, 314] width 334 height 5
click at [388, 384] on button "play-pause toggle" at bounding box center [395, 382] width 23 height 23
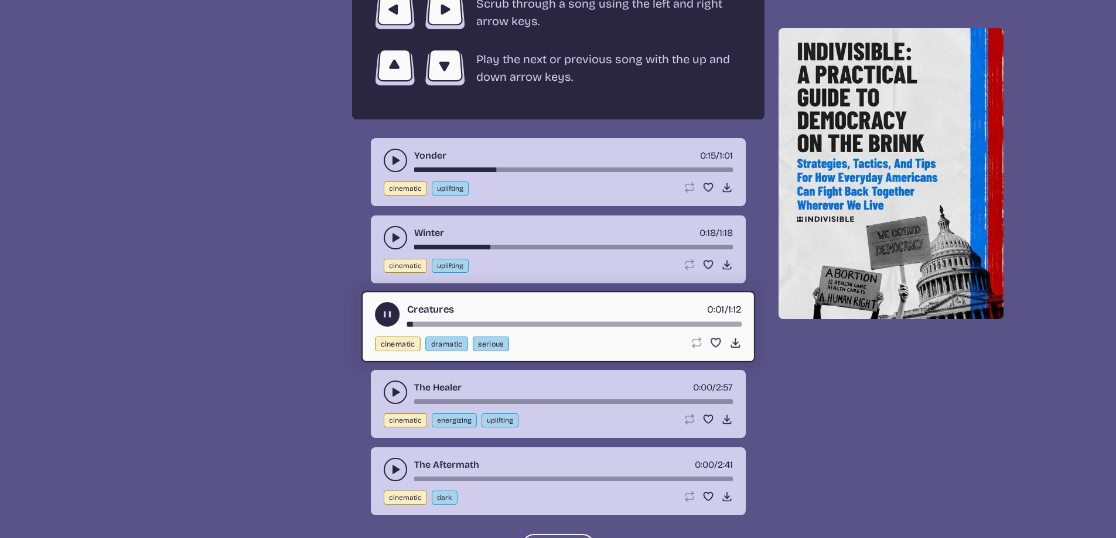
scroll to position [2343, 0]
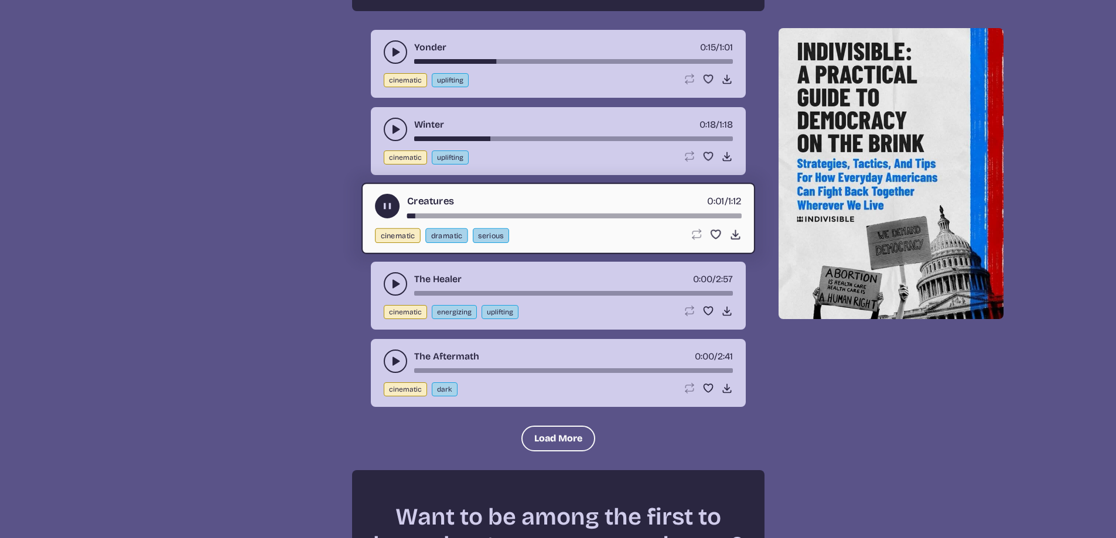
click at [390, 272] on div "The Healer 0:00 / 2:57" at bounding box center [558, 283] width 349 height 23
click at [393, 287] on use "play-pause toggle" at bounding box center [396, 284] width 12 height 12
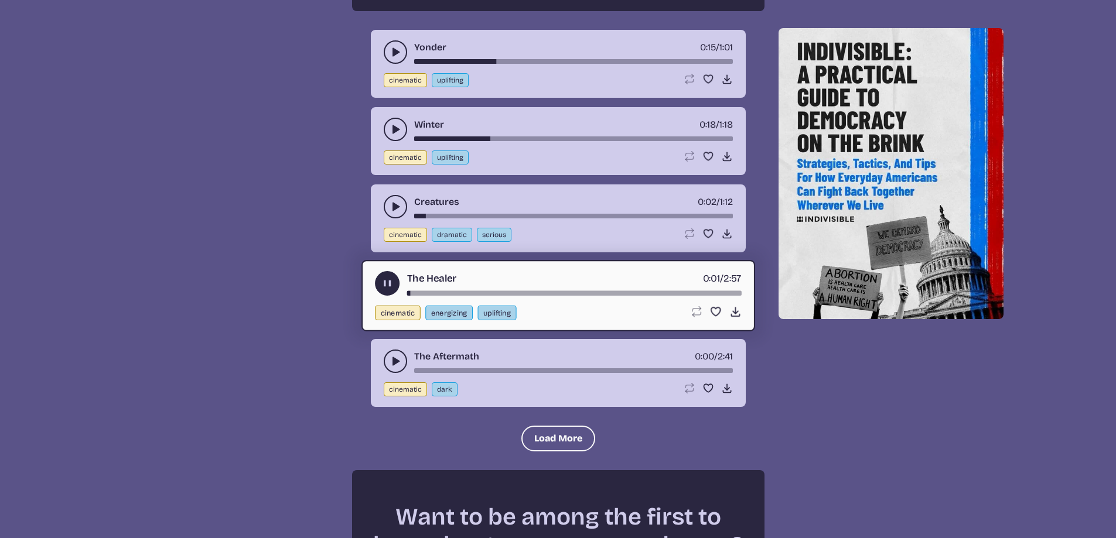
click at [422, 294] on div "song-time-bar" at bounding box center [573, 293] width 334 height 5
click at [442, 292] on div "song-time-bar" at bounding box center [573, 293] width 334 height 5
click at [392, 360] on icon "play-pause toggle" at bounding box center [396, 362] width 12 height 12
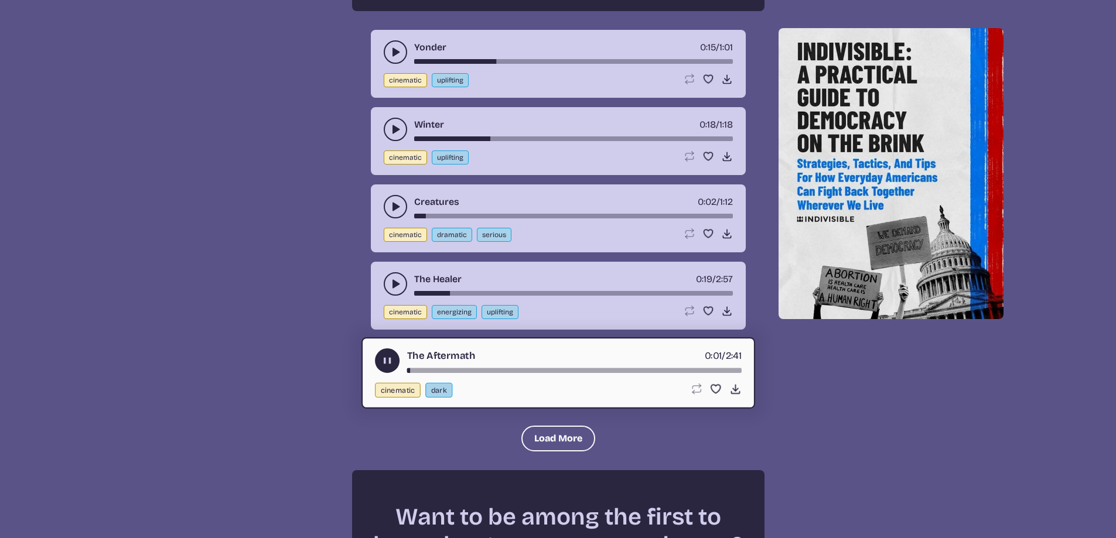
click at [421, 371] on div "song-time-bar" at bounding box center [573, 370] width 334 height 5
click at [436, 370] on div "song-time-bar" at bounding box center [573, 370] width 334 height 5
click at [474, 370] on div "song-time-bar" at bounding box center [573, 370] width 334 height 5
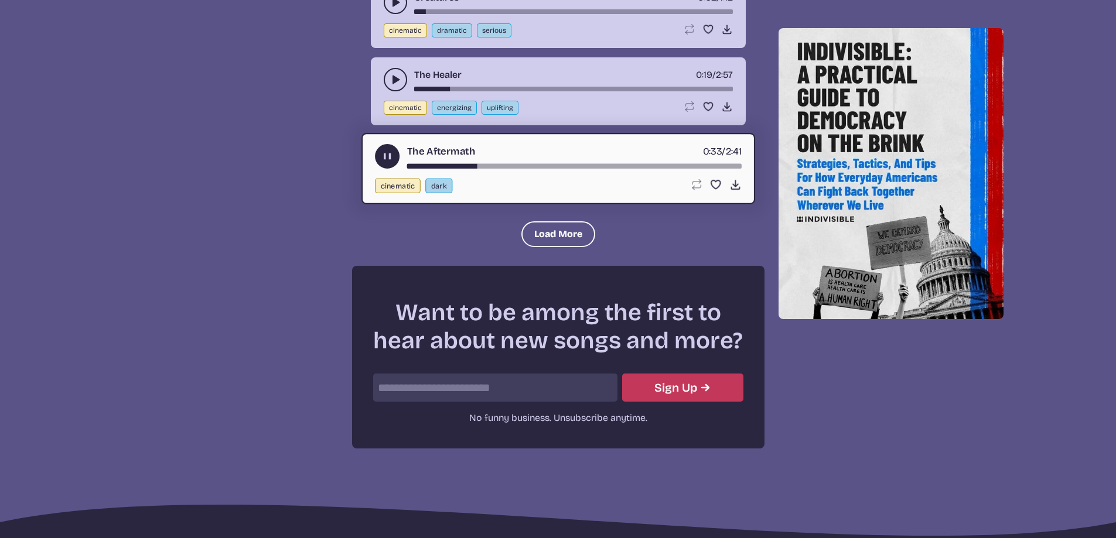
scroll to position [2577, 0]
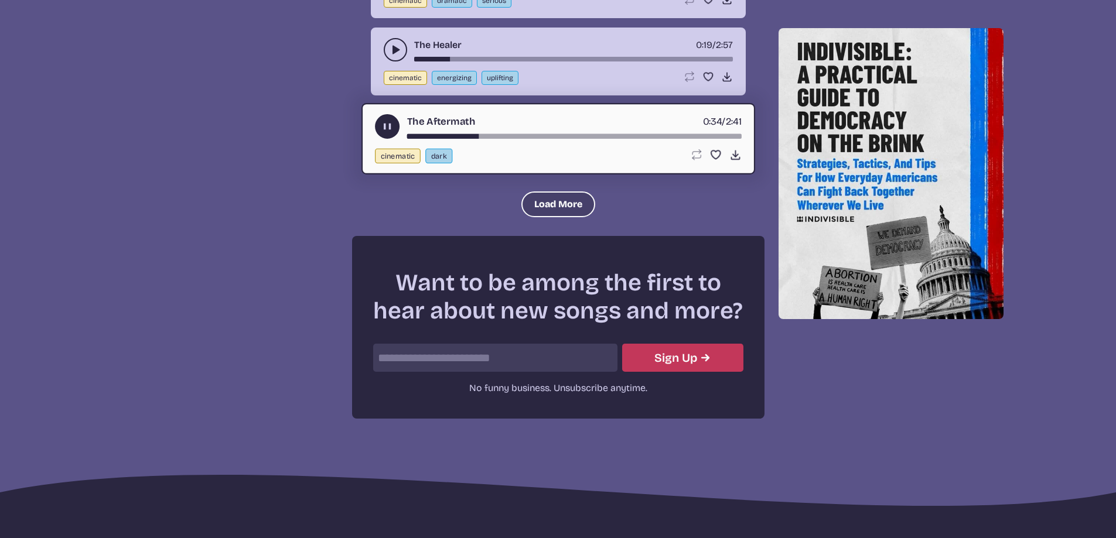
click at [559, 196] on button "Load More" at bounding box center [558, 205] width 74 height 26
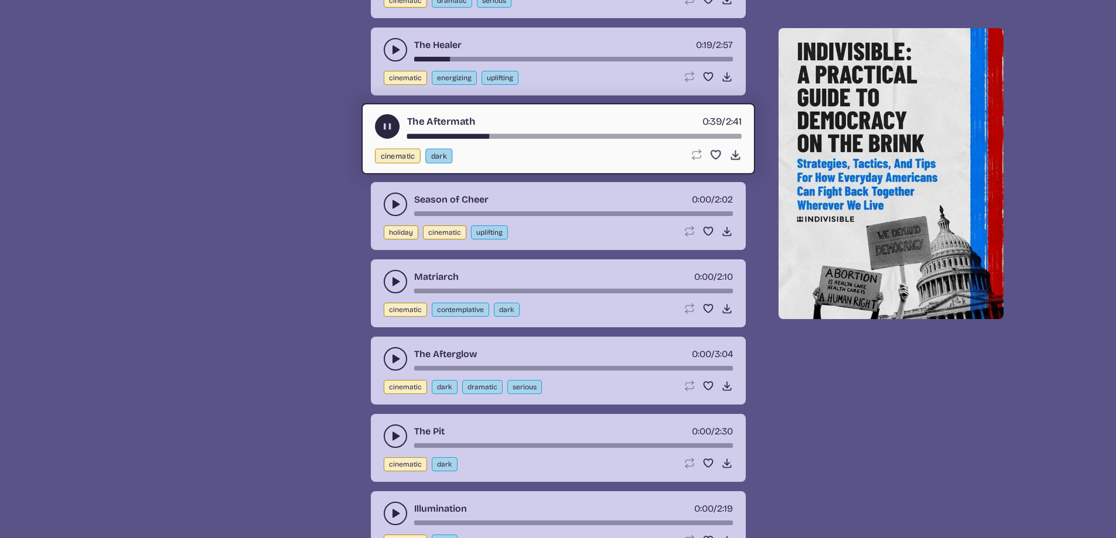
click at [392, 208] on icon "play-pause toggle" at bounding box center [396, 205] width 12 height 12
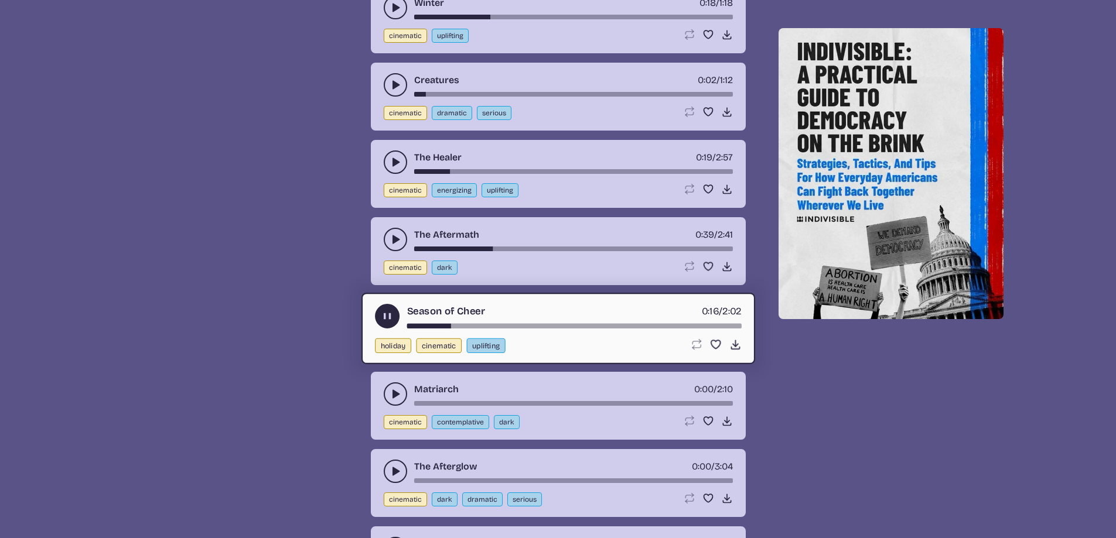
scroll to position [2460, 0]
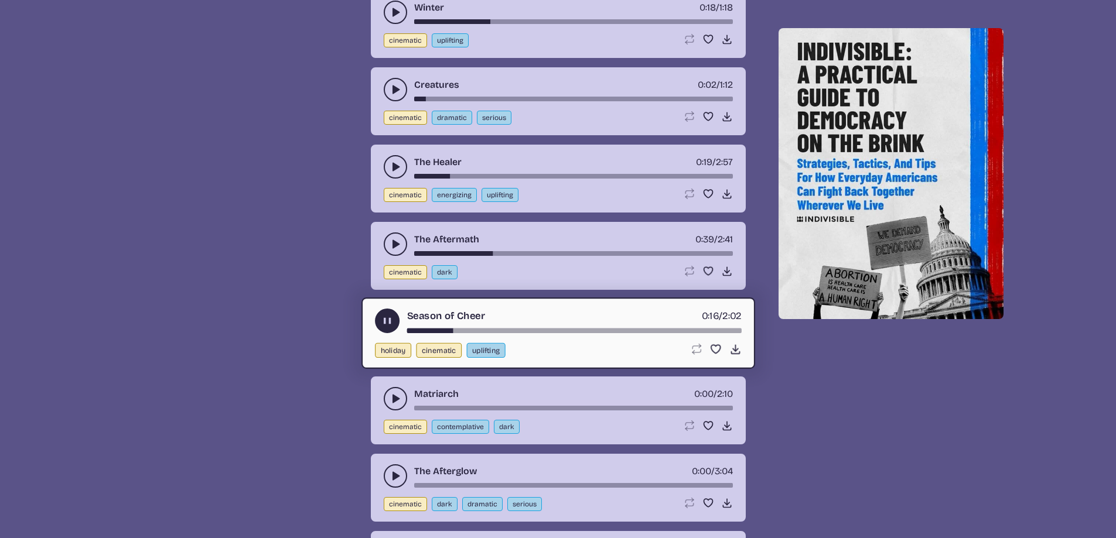
click at [393, 322] on icon "play-pause toggle" at bounding box center [387, 321] width 12 height 12
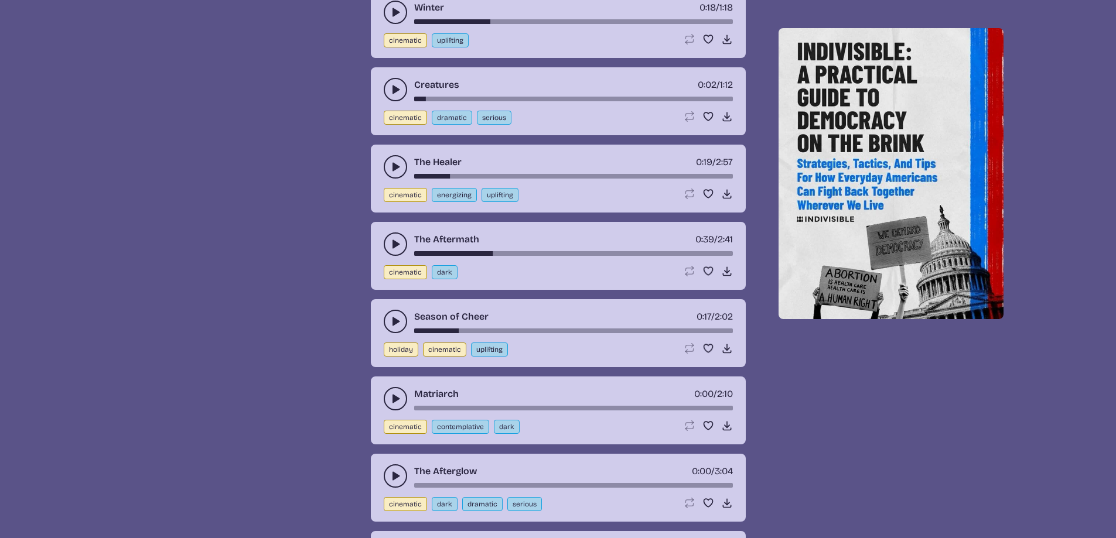
click at [397, 403] on icon "play-pause toggle" at bounding box center [396, 399] width 12 height 12
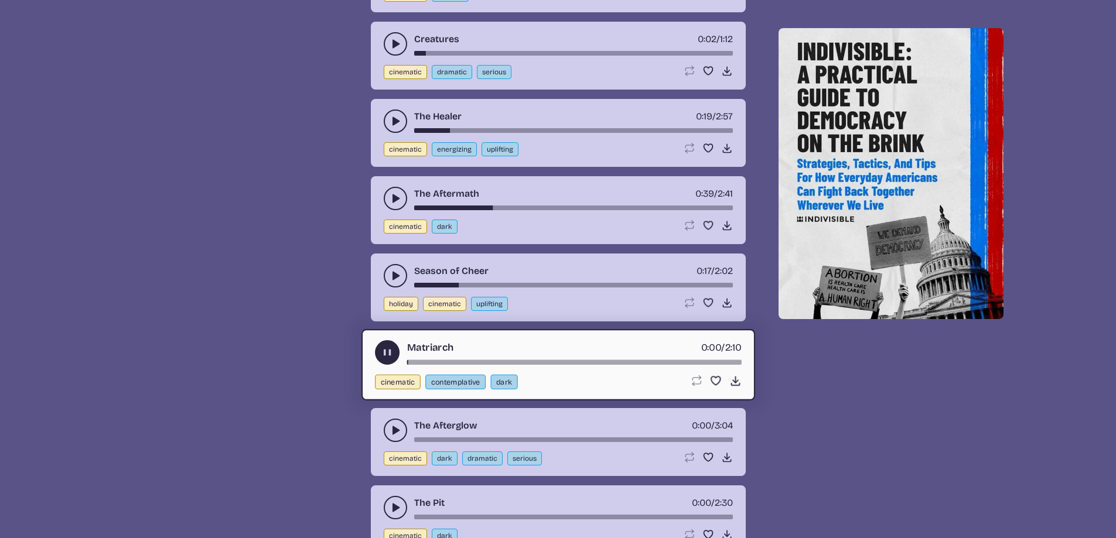
scroll to position [2577, 0]
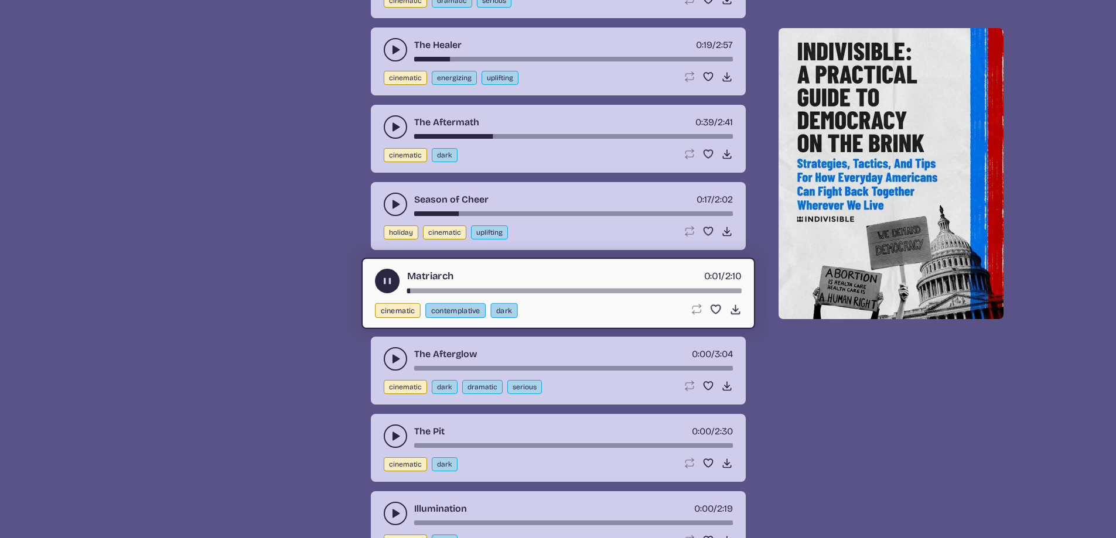
click at [392, 353] on icon "play-pause toggle" at bounding box center [396, 359] width 12 height 12
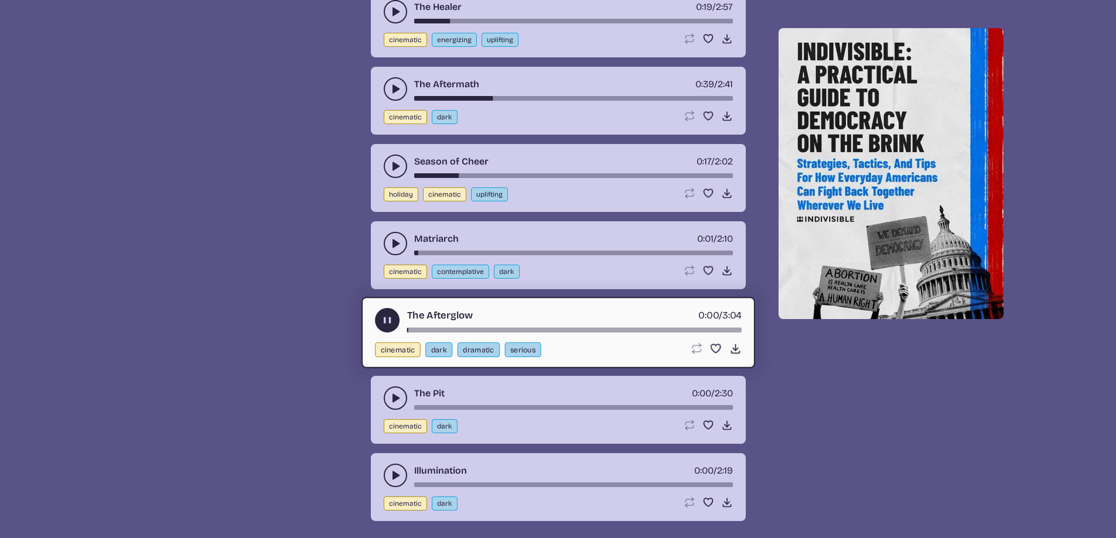
scroll to position [2636, 0]
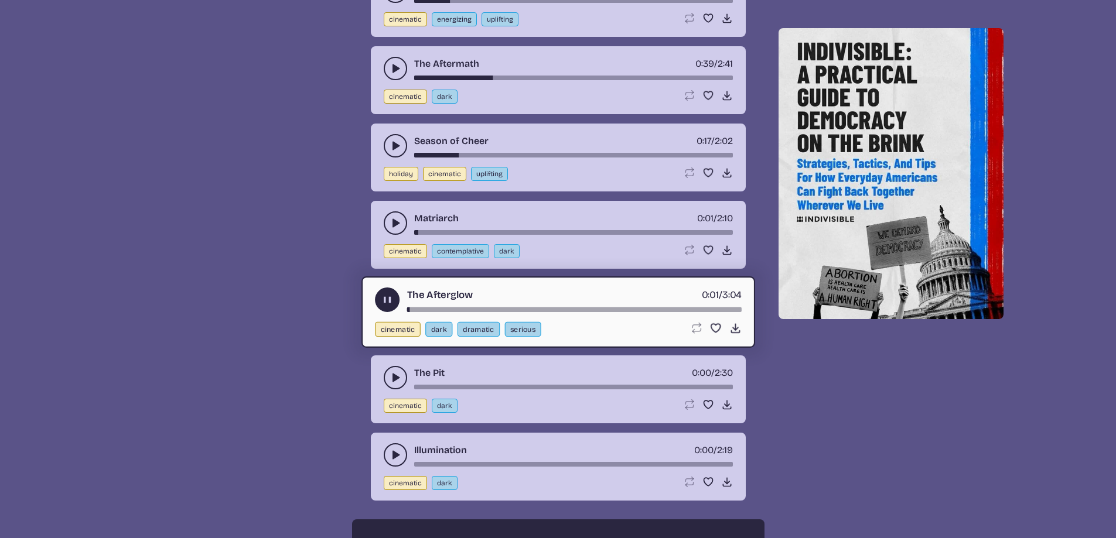
click at [400, 378] on icon "play-pause toggle" at bounding box center [396, 378] width 12 height 12
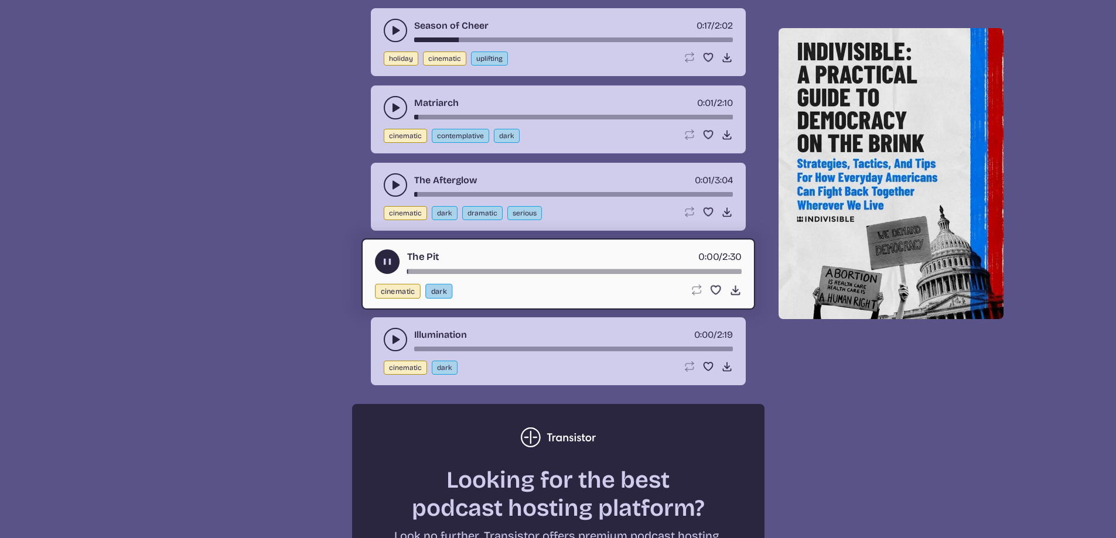
scroll to position [2753, 0]
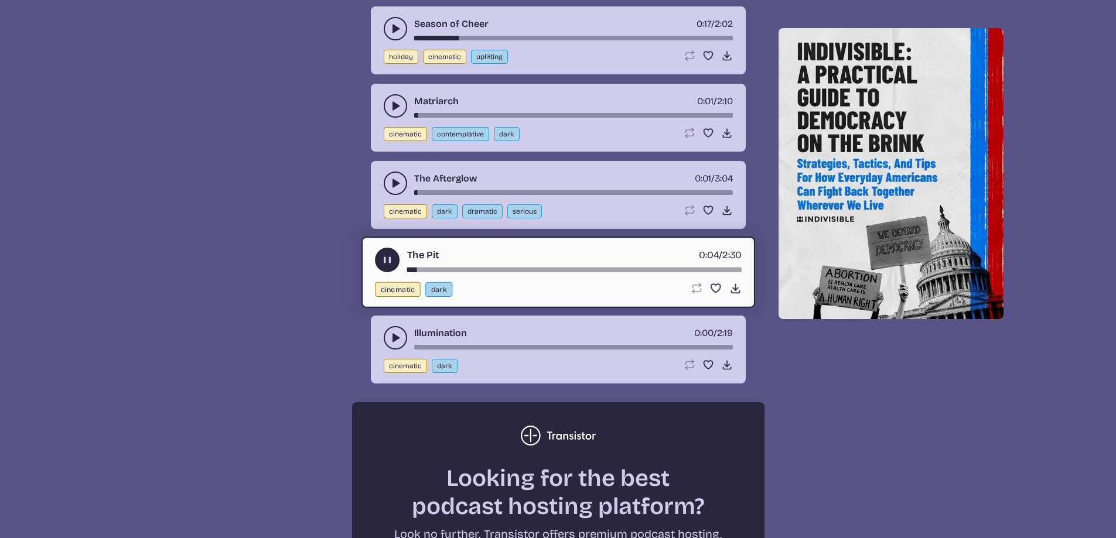
click at [437, 271] on div "song-time-bar" at bounding box center [573, 270] width 334 height 5
click at [404, 334] on button "play-pause toggle" at bounding box center [395, 337] width 23 height 23
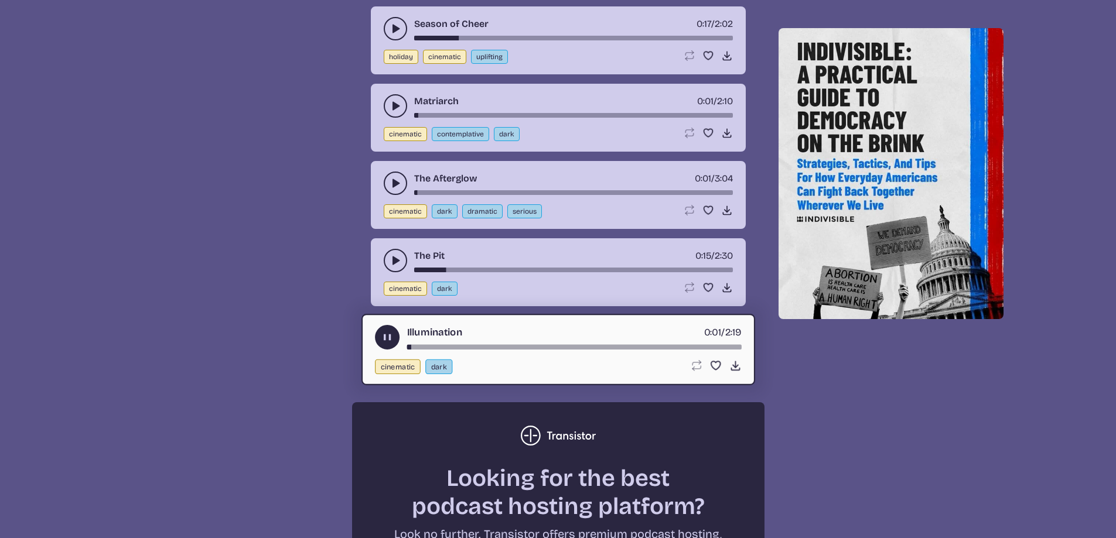
click at [434, 348] on div "song-time-bar" at bounding box center [573, 347] width 334 height 5
click at [459, 350] on div "Illumination 0:12 / 2:19 cinematic dark Loop song Loop this song. Favorite song…" at bounding box center [558, 349] width 394 height 71
click at [477, 347] on div "song-time-bar" at bounding box center [573, 347] width 334 height 5
click at [525, 348] on div "song-time-bar" at bounding box center [573, 347] width 334 height 5
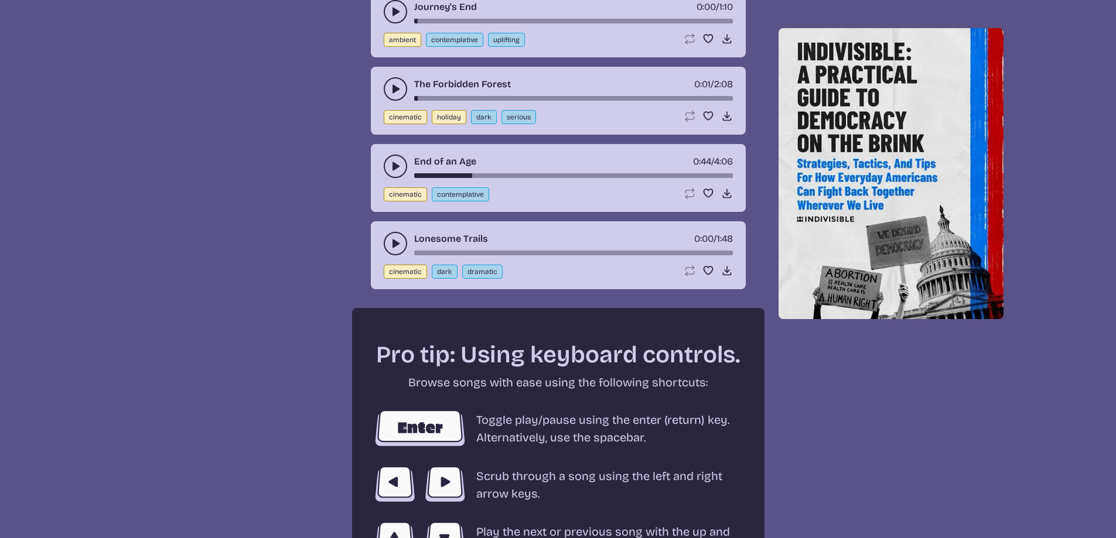
scroll to position [1757, 0]
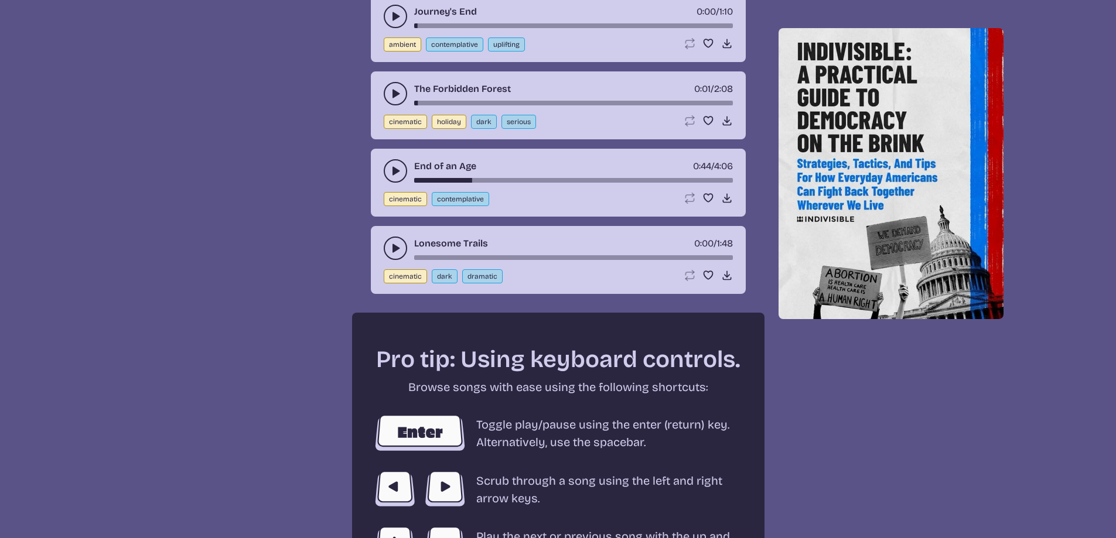
click at [398, 178] on button "play-pause toggle" at bounding box center [395, 170] width 23 height 23
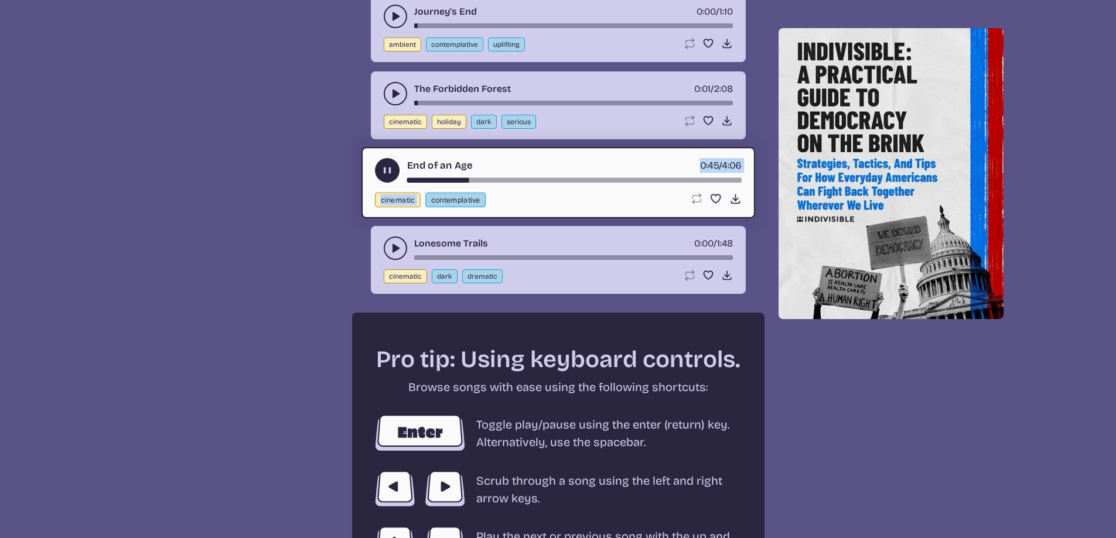
drag, startPoint x: 417, startPoint y: 182, endPoint x: 388, endPoint y: 179, distance: 29.5
click at [388, 179] on div "End of an Age [DEMOGRAPHIC_DATA]:45 / 4:06 cinematic contemplative Loop song Lo…" at bounding box center [558, 182] width 394 height 71
click at [411, 178] on div "song-time-bar" at bounding box center [573, 180] width 334 height 5
drag, startPoint x: 411, startPoint y: 177, endPoint x: 404, endPoint y: 179, distance: 7.1
click at [404, 179] on div "End of an Age [DEMOGRAPHIC_DATA]:03 / 4:06" at bounding box center [558, 170] width 367 height 25
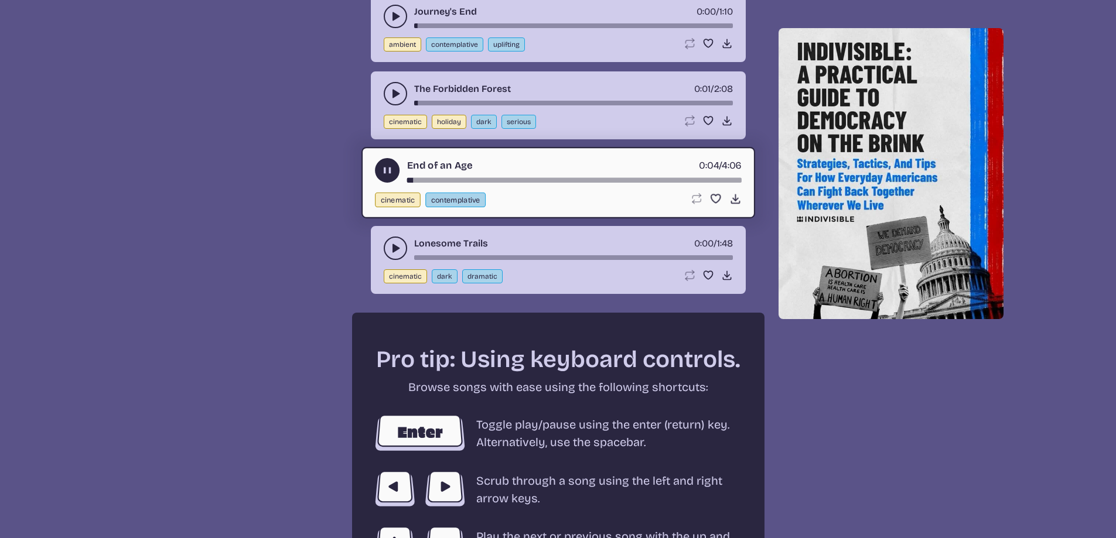
click at [403, 257] on button "play-pause toggle" at bounding box center [395, 248] width 23 height 23
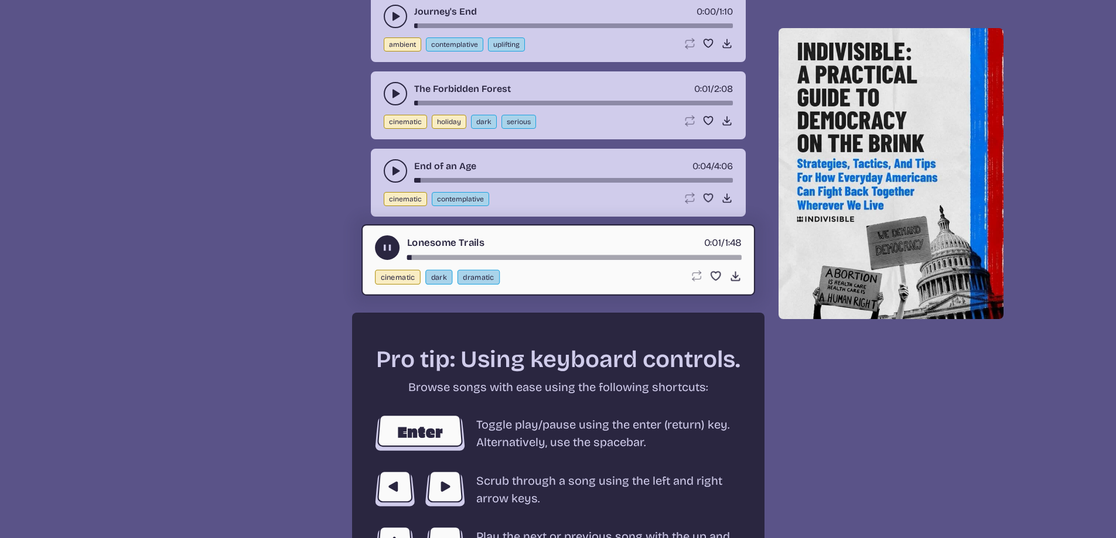
click at [429, 255] on div "song-time-bar" at bounding box center [573, 257] width 334 height 5
click at [450, 257] on div "song-time-bar" at bounding box center [573, 257] width 334 height 5
click at [725, 199] on use at bounding box center [727, 198] width 12 height 12
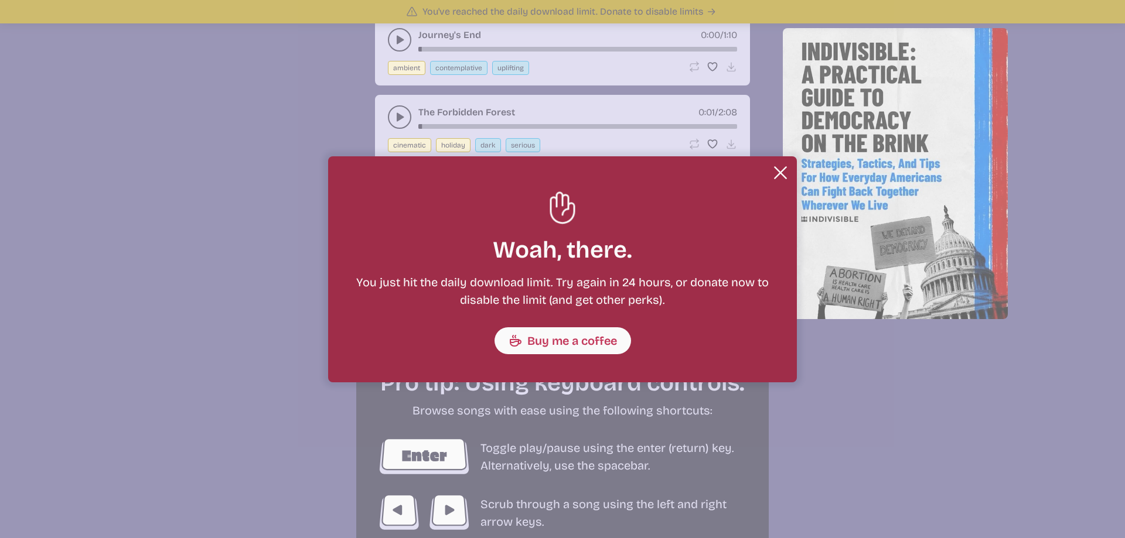
click at [776, 177] on button "Close" at bounding box center [779, 172] width 23 height 23
